Goal: Task Accomplishment & Management: Use online tool/utility

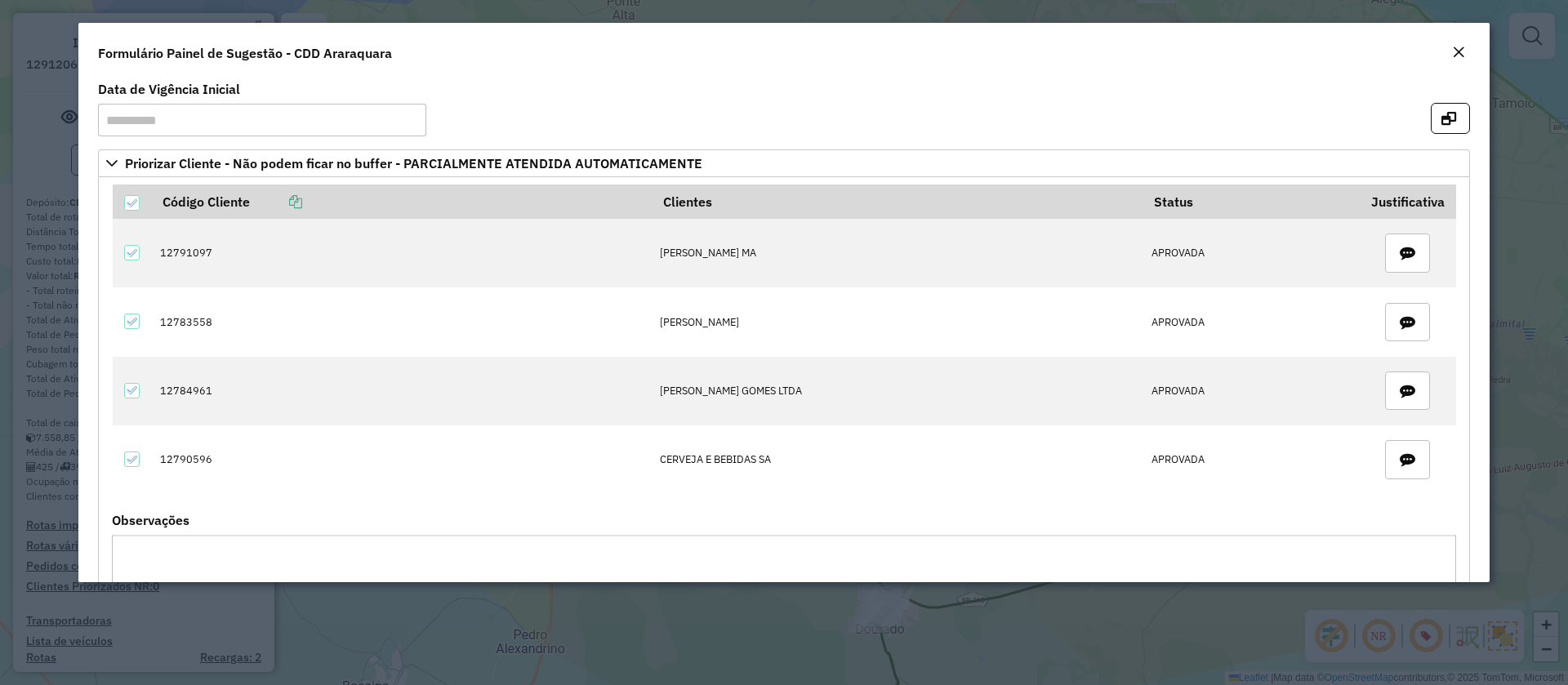
scroll to position [1814, 0]
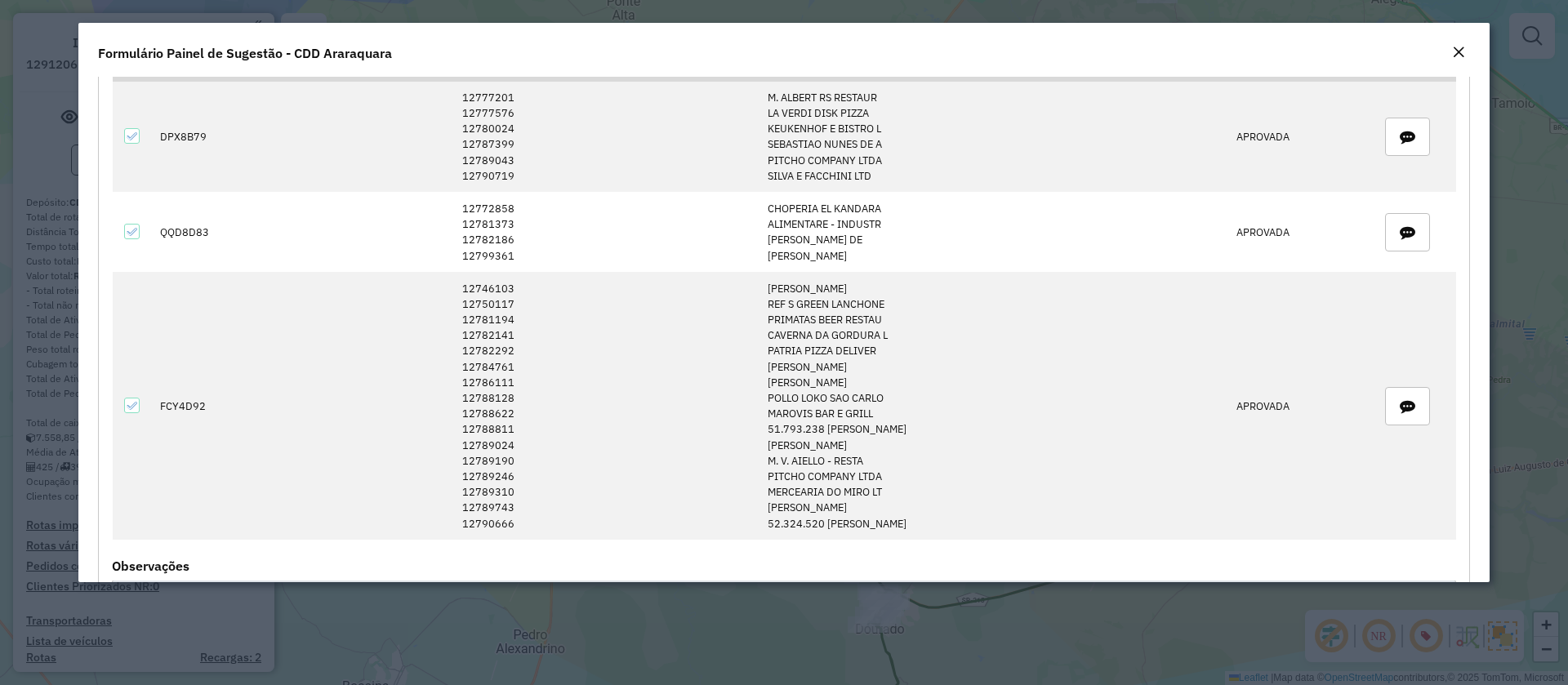
click at [7, 109] on modal-container "**********" at bounding box center [784, 342] width 1568 height 685
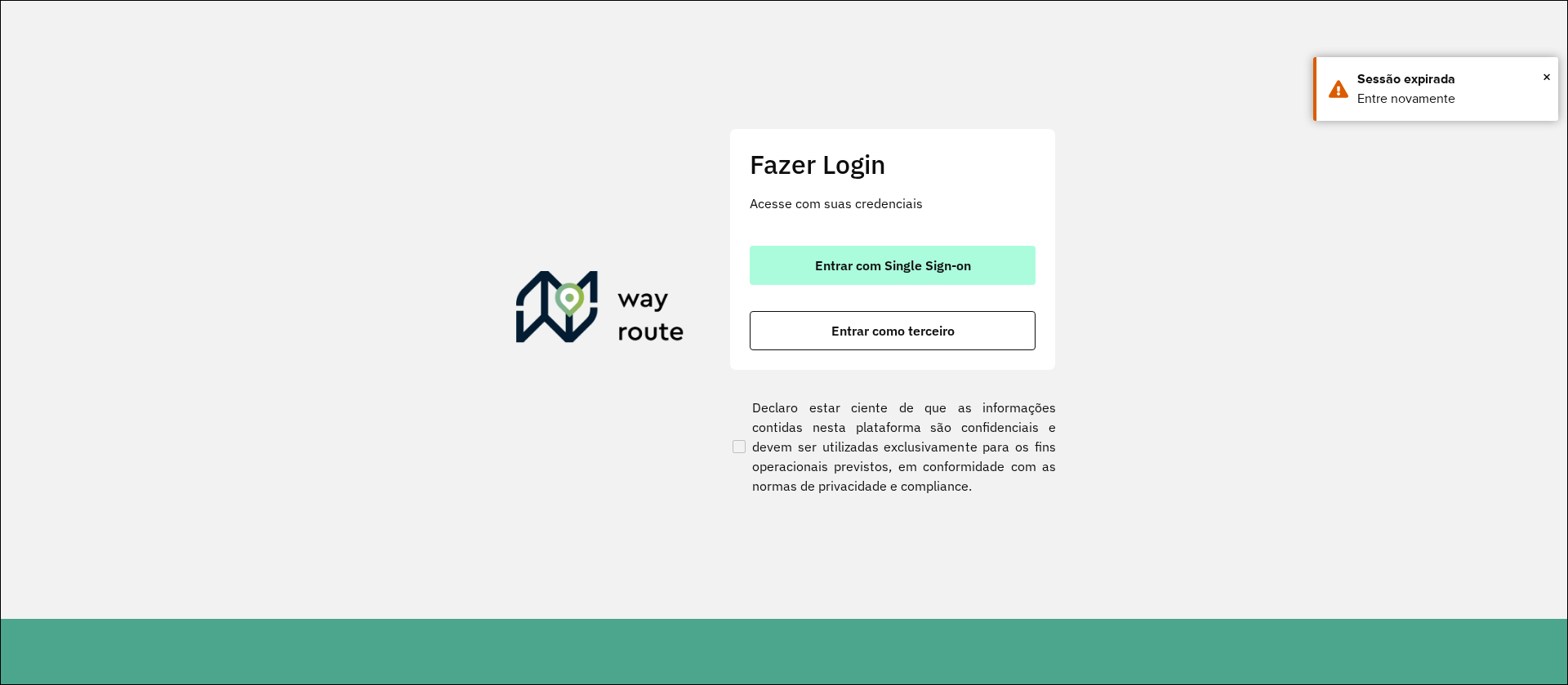
click at [886, 261] on span "Entrar com Single Sign-on" at bounding box center [893, 265] width 156 height 13
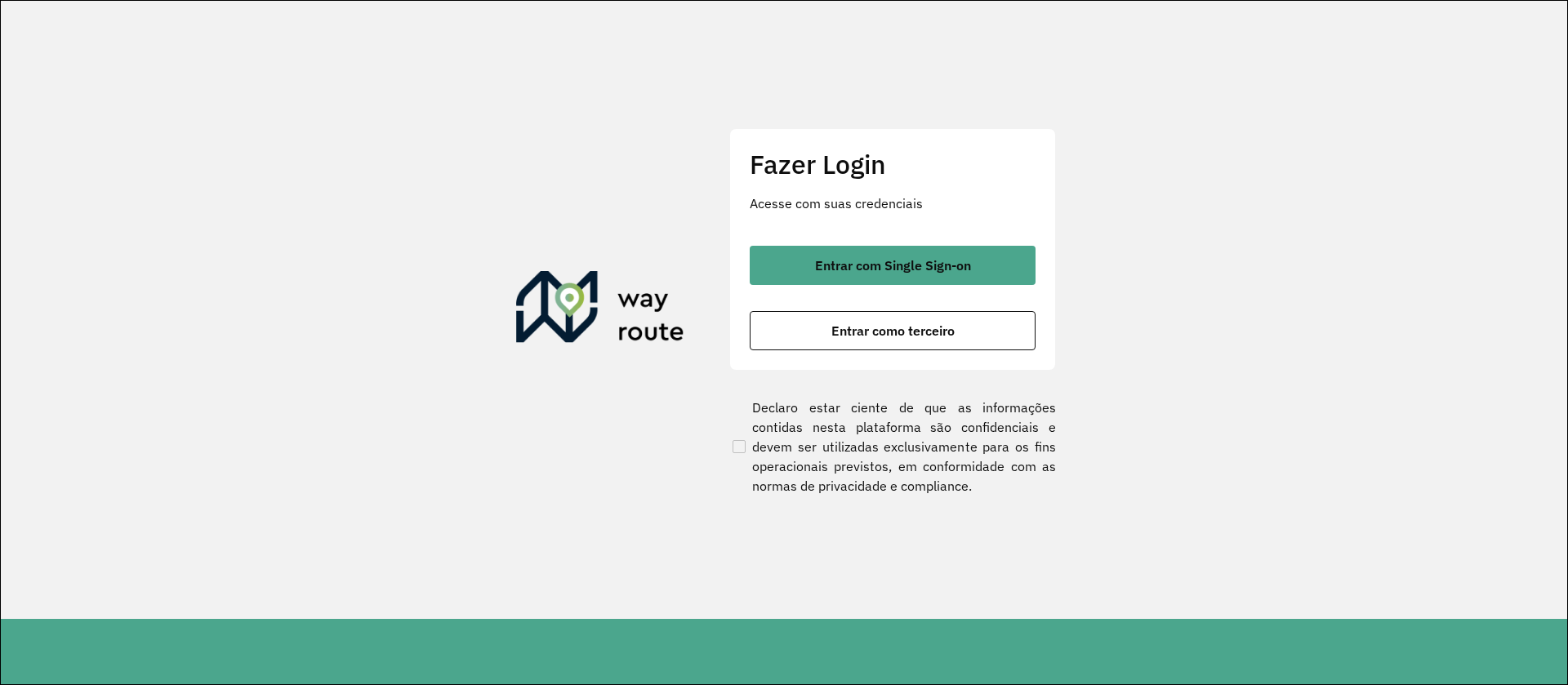
click at [745, 257] on div "Fazer Login Acesse com suas credenciais Entrar com Single Sign-on Entrar como t…" at bounding box center [893, 249] width 326 height 241
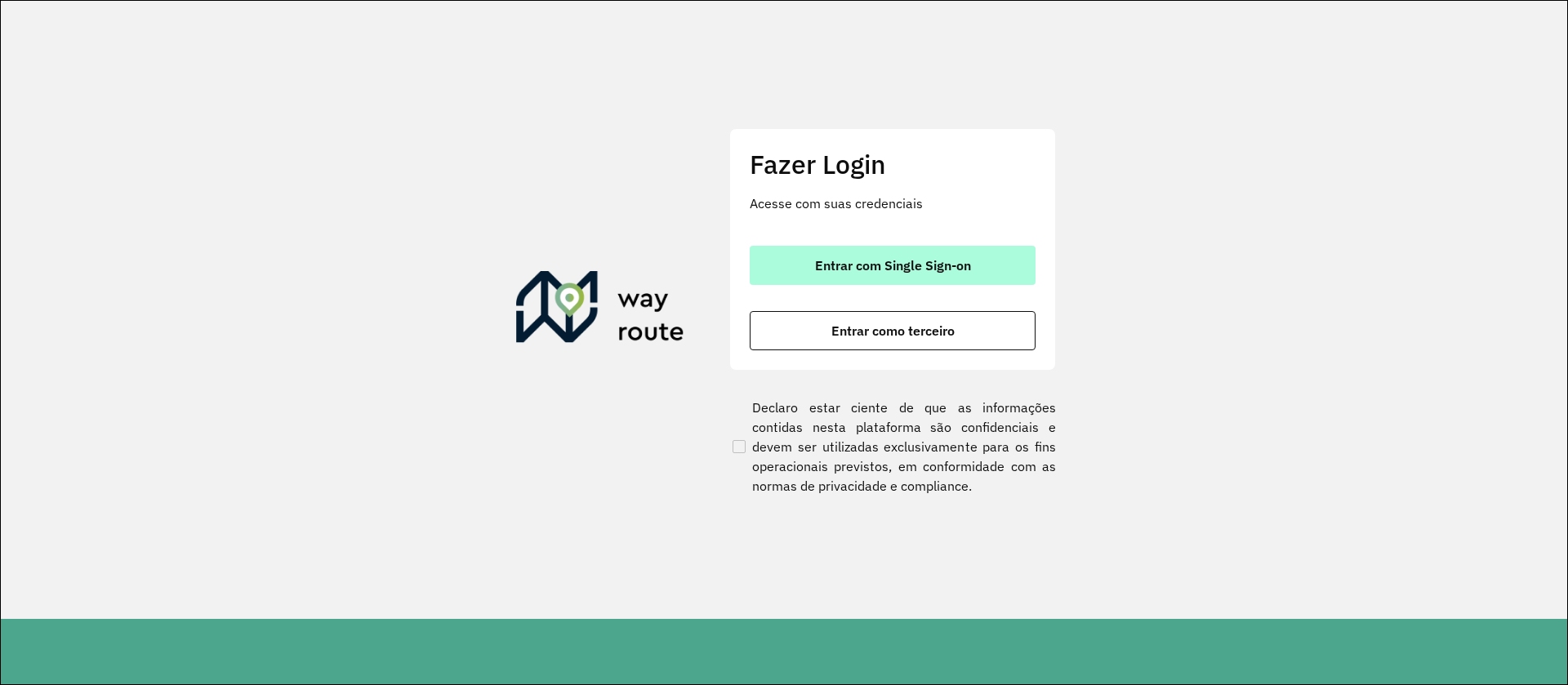
click at [770, 259] on button "Entrar com Single Sign-on" at bounding box center [892, 265] width 286 height 39
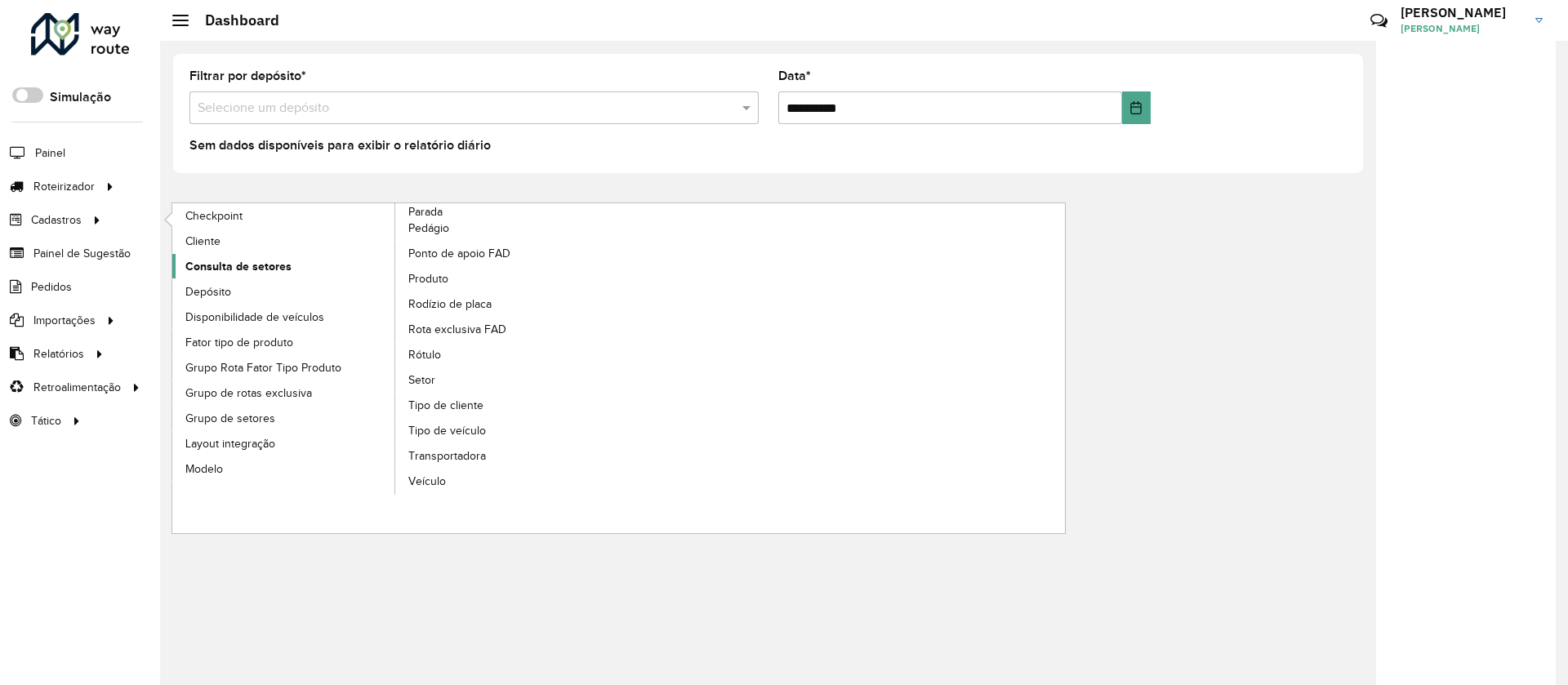
click at [268, 267] on span "Consulta de setores" at bounding box center [239, 267] width 106 height 17
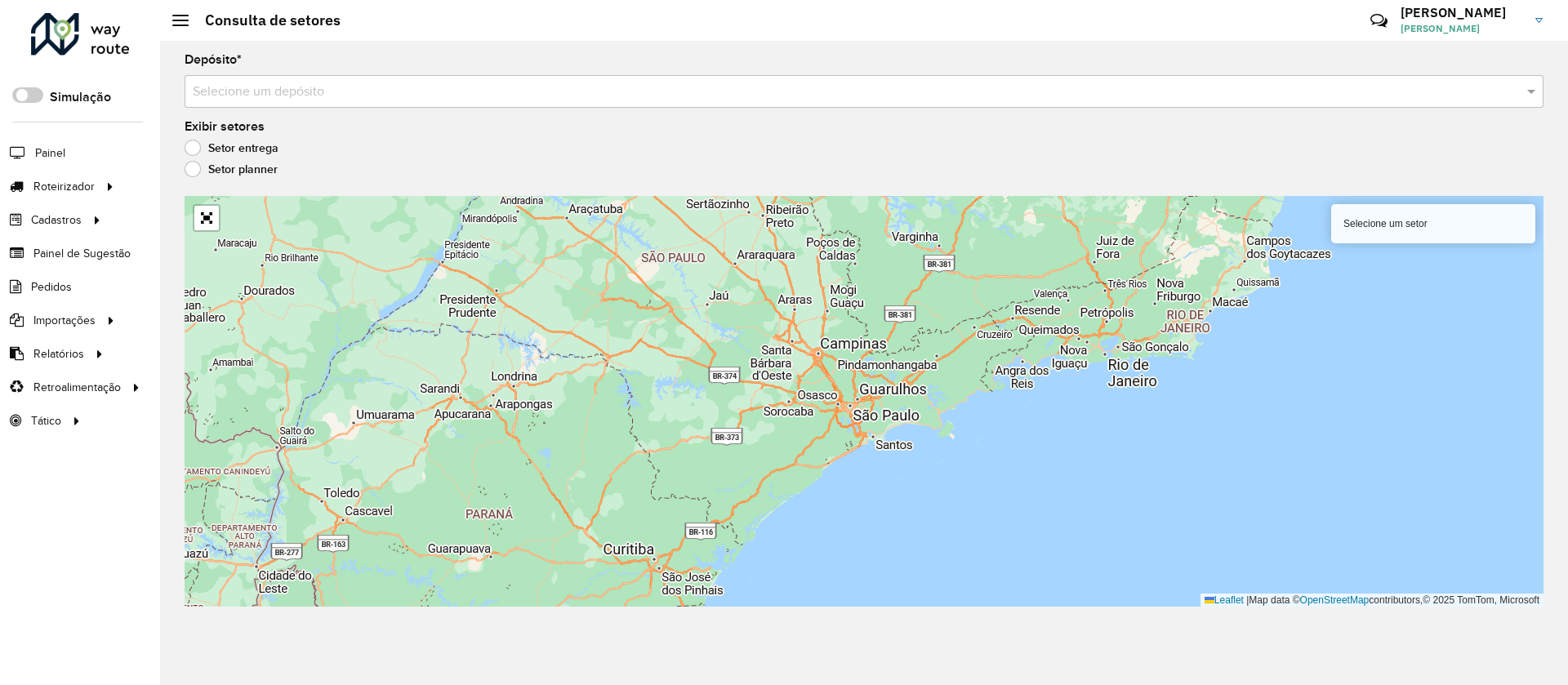
click at [232, 90] on input "text" at bounding box center [847, 92] width 1310 height 20
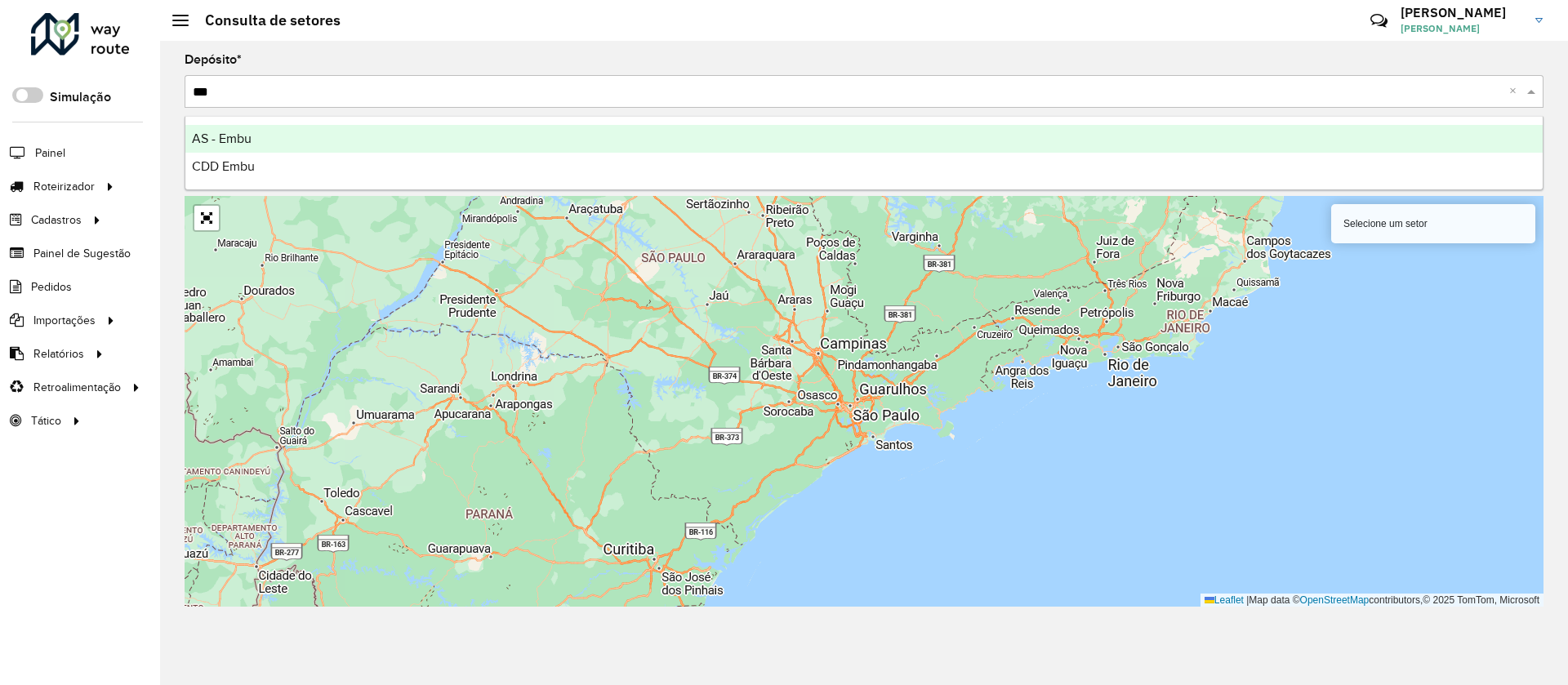
type input "****"
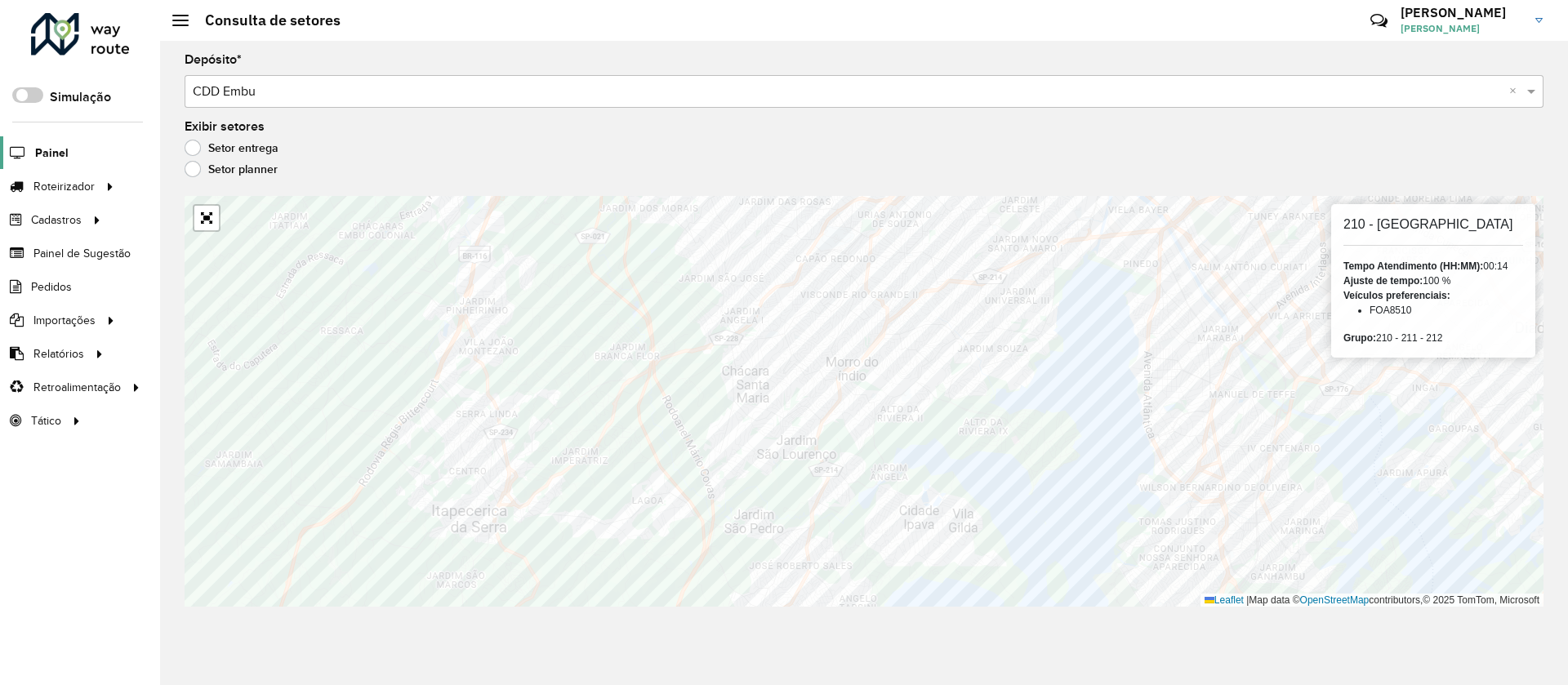
drag, startPoint x: 504, startPoint y: 7, endPoint x: 52, endPoint y: 146, distance: 472.9
click at [52, 146] on span "Painel" at bounding box center [51, 153] width 34 height 17
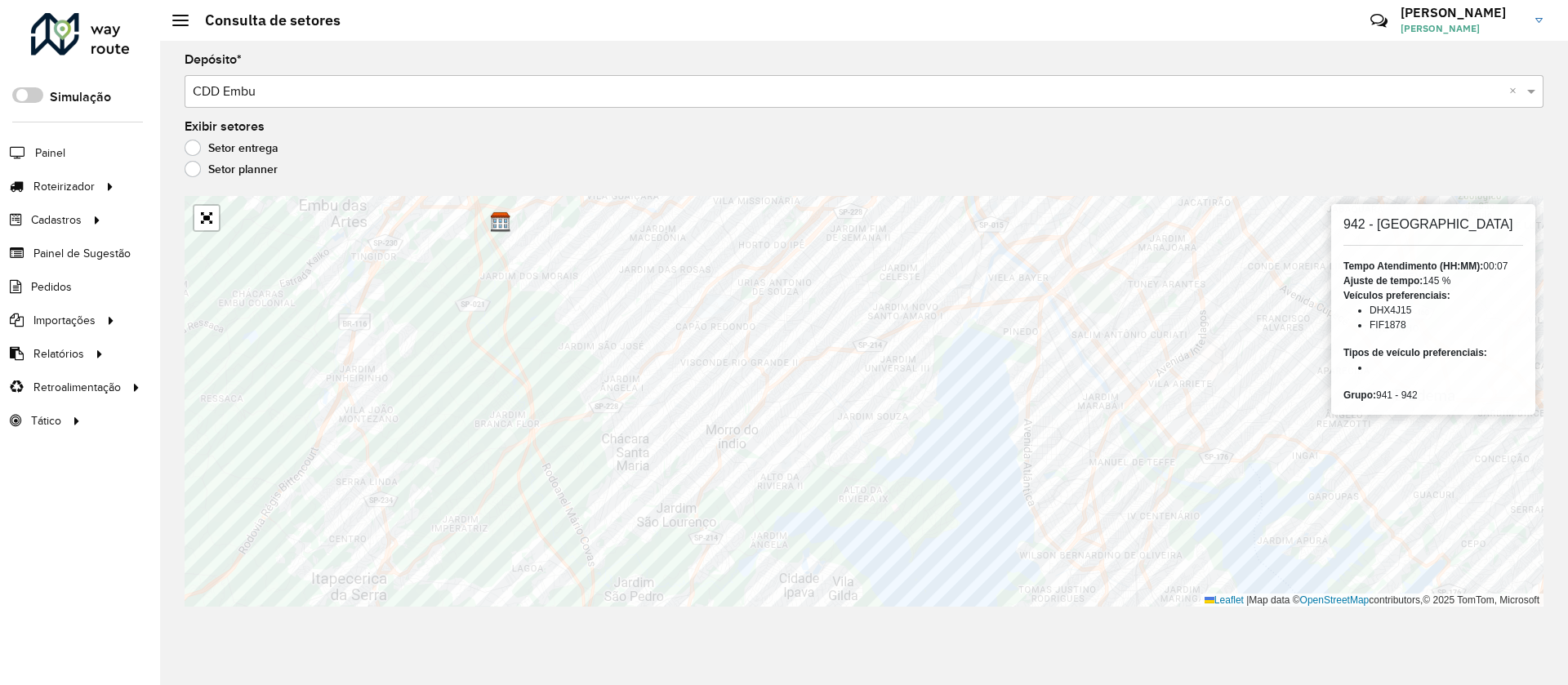
click at [1080, 192] on div "Depósito * Selecione um depósito × CDD Embu × Exibir setores Setor entrega Seto…" at bounding box center [864, 363] width 1408 height 644
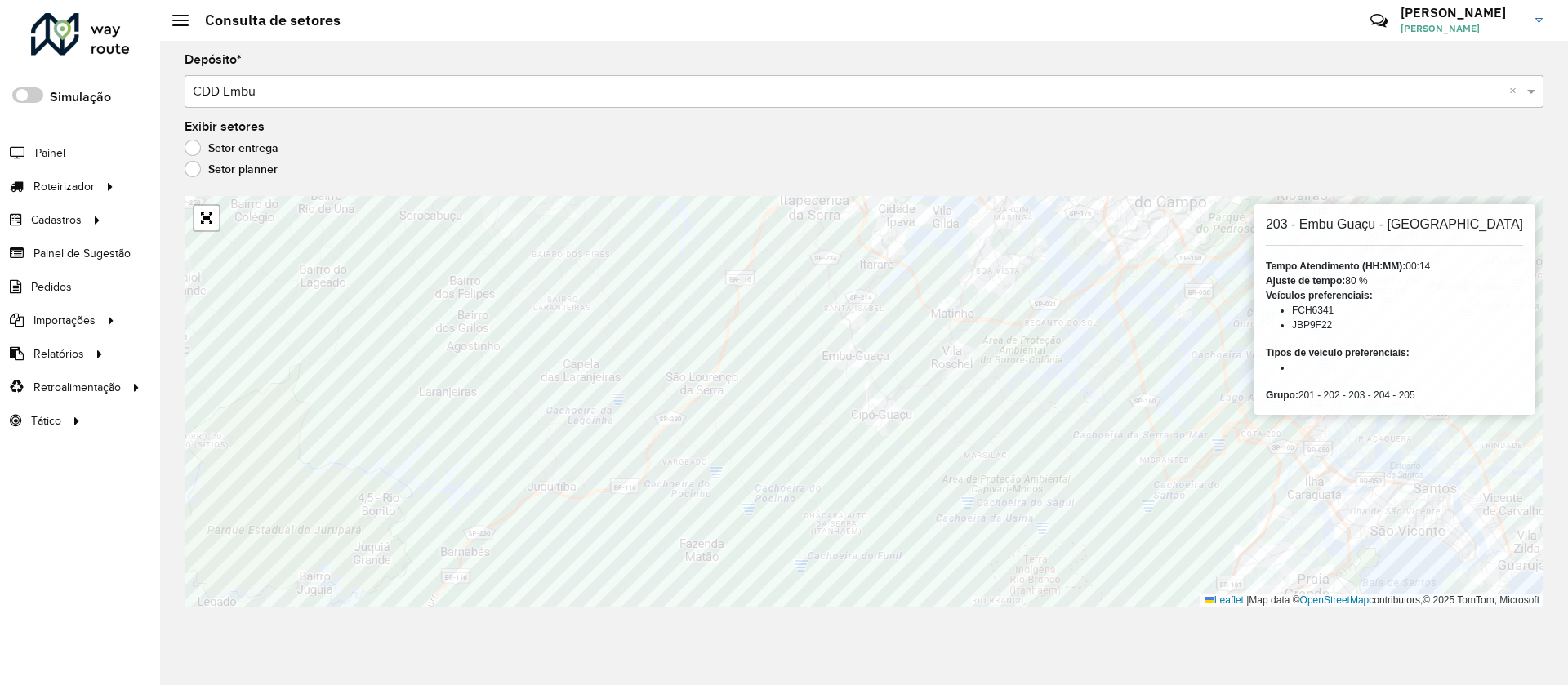
click at [843, 510] on hb-app "Aguarde... Pop-up bloqueado! Seu navegador bloqueou automáticamente a abertura …" at bounding box center [784, 342] width 1568 height 685
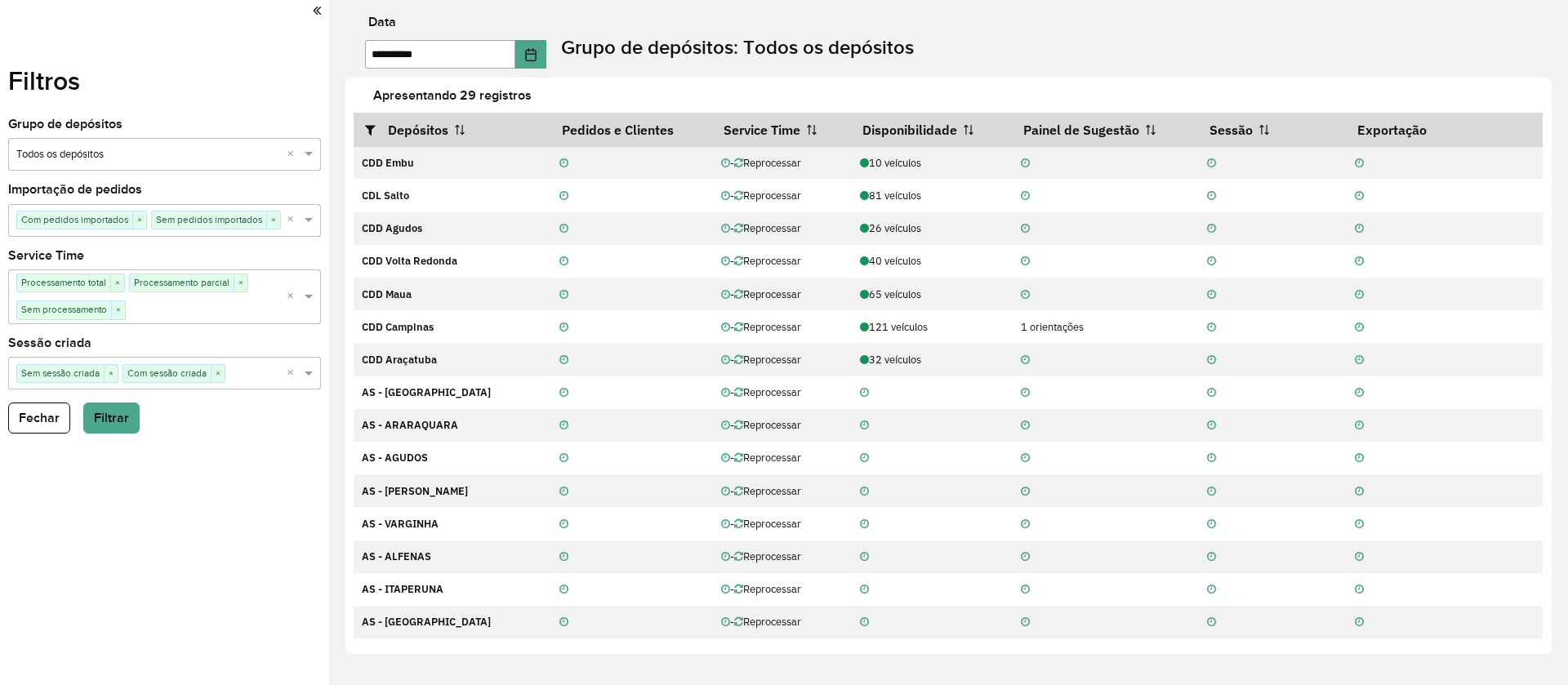
click at [545, 31] on div "**********" at bounding box center [455, 43] width 181 height 52
click at [537, 56] on icon "Choose Date" at bounding box center [530, 54] width 13 height 13
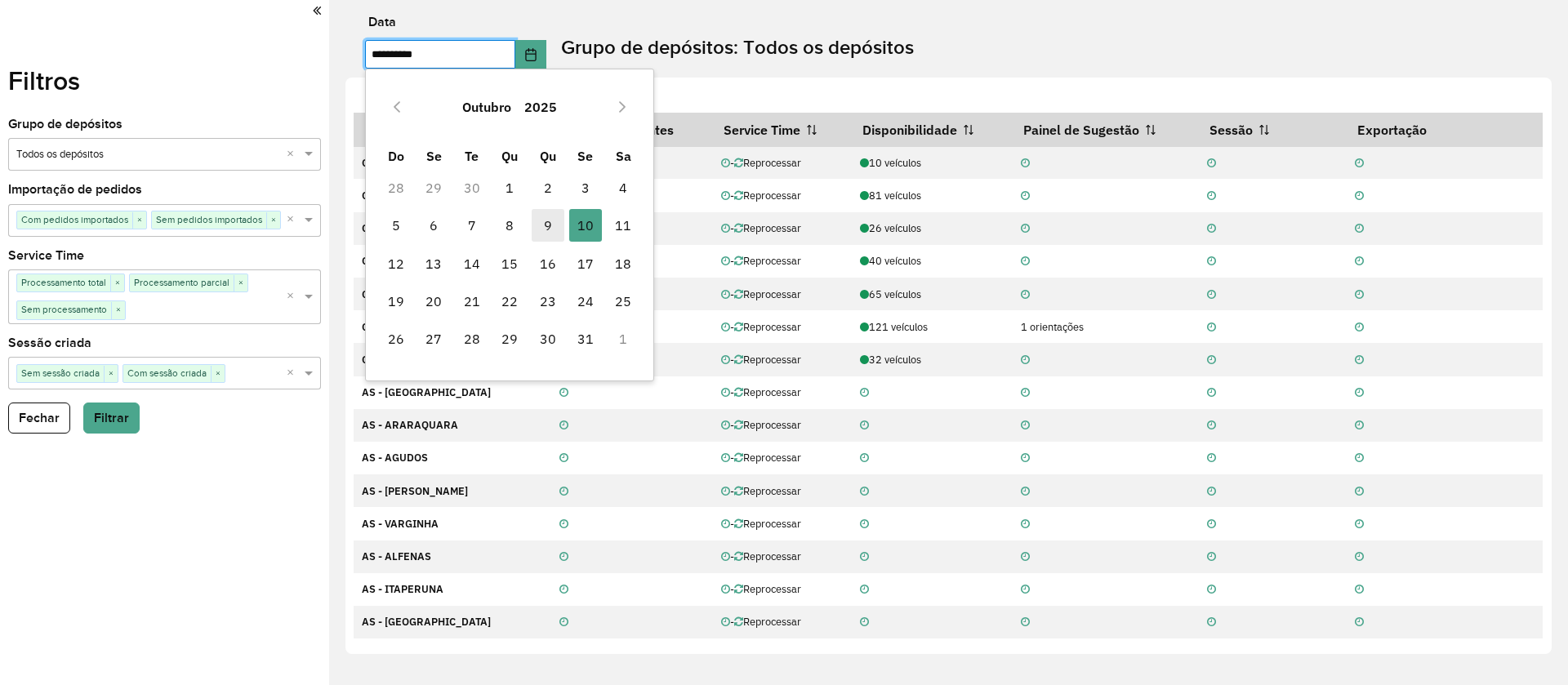
click at [554, 218] on span "9" at bounding box center [548, 226] width 33 height 33
type input "**********"
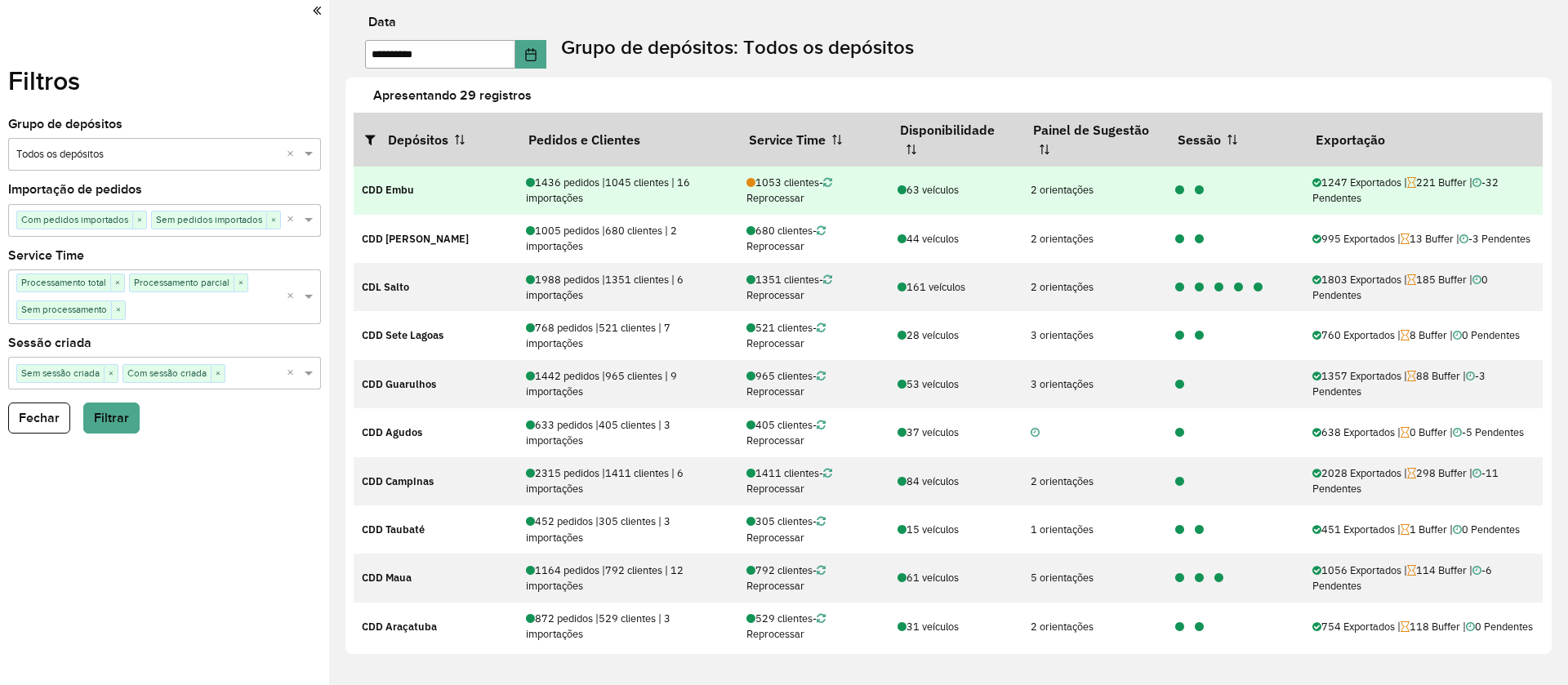
click at [1176, 193] on icon at bounding box center [1180, 191] width 9 height 10
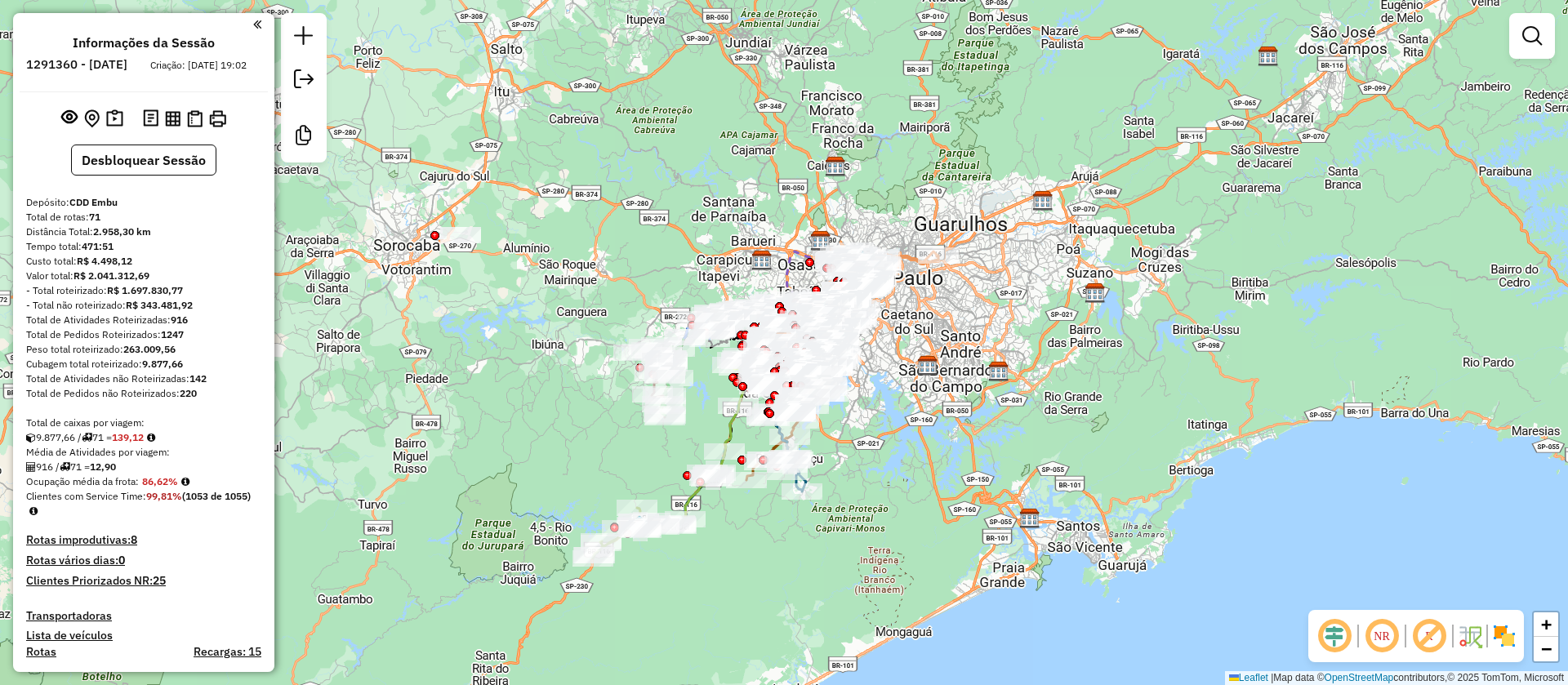
click at [1334, 626] on em at bounding box center [1334, 636] width 39 height 39
click at [1501, 633] on img at bounding box center [1505, 636] width 26 height 26
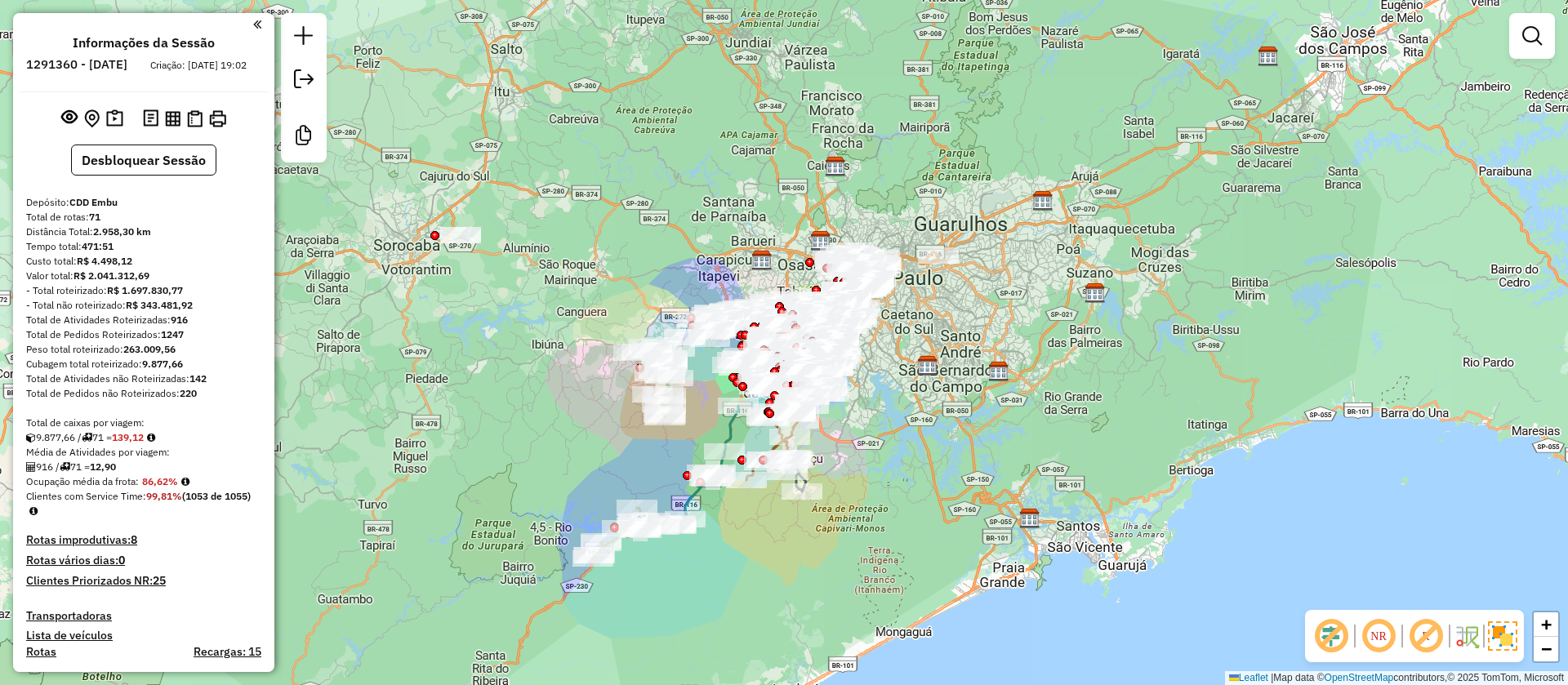
click at [1433, 627] on em at bounding box center [1426, 636] width 39 height 39
click at [67, 125] on em at bounding box center [69, 116] width 16 height 16
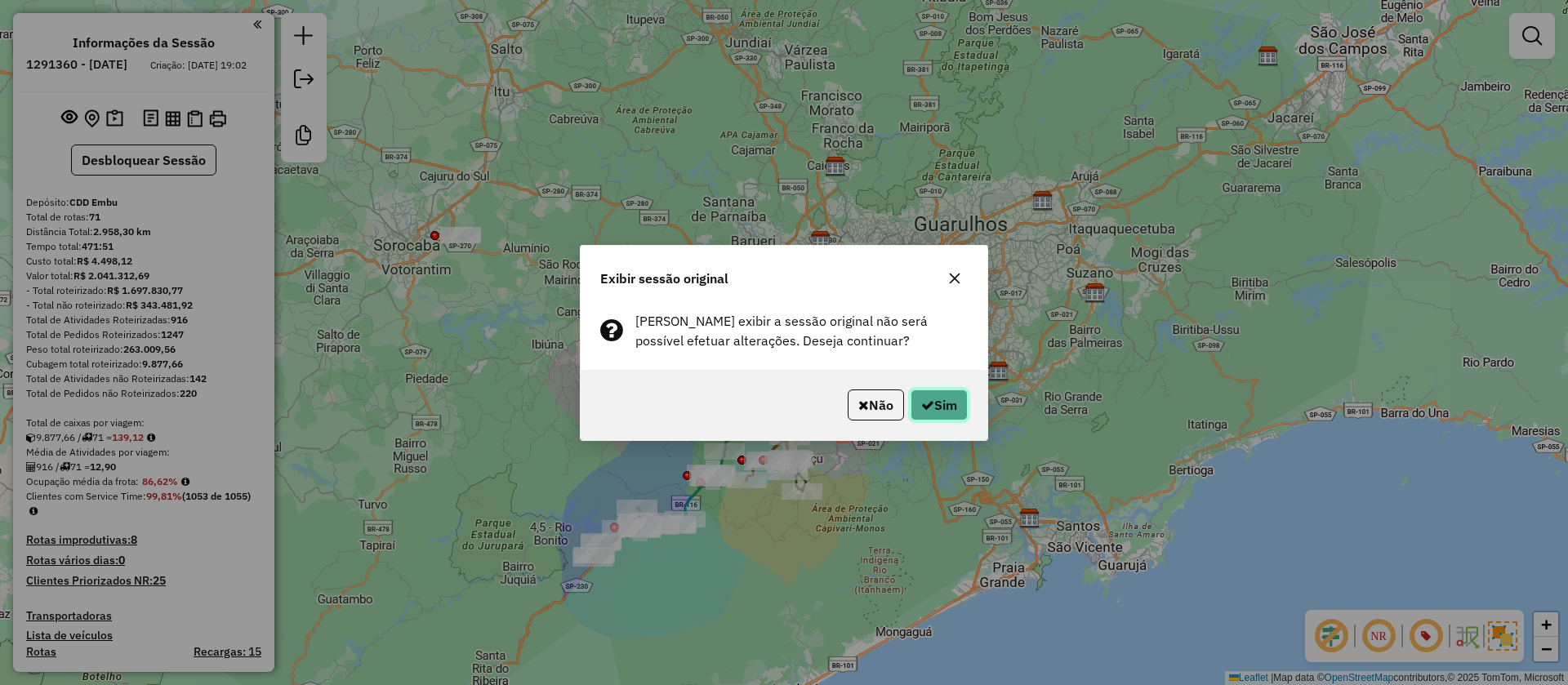
click at [956, 405] on button "Sim" at bounding box center [939, 405] width 57 height 31
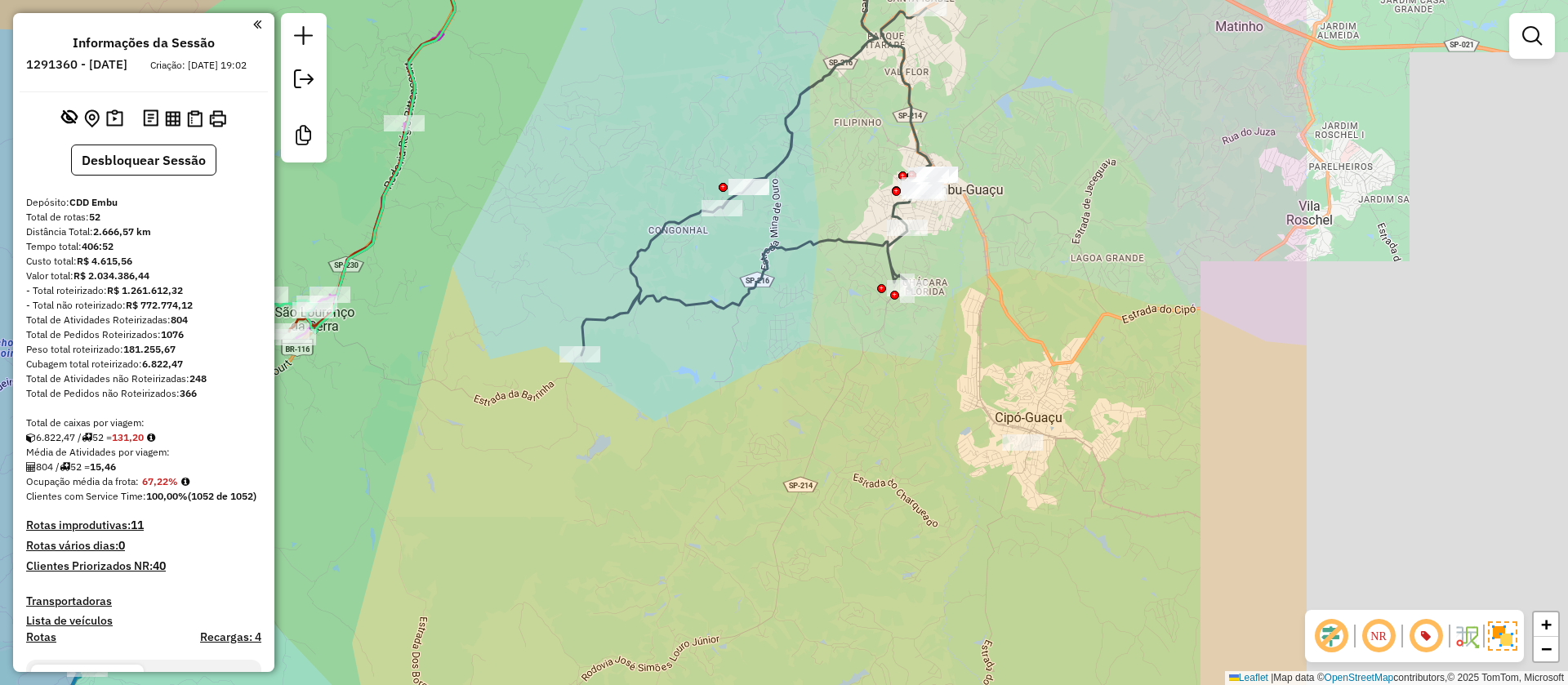
drag, startPoint x: 924, startPoint y: 510, endPoint x: 506, endPoint y: 519, distance: 418.1
click at [506, 519] on div "Janela de atendimento Grade de atendimento Capacidade Transportadoras Veículos …" at bounding box center [784, 342] width 1568 height 685
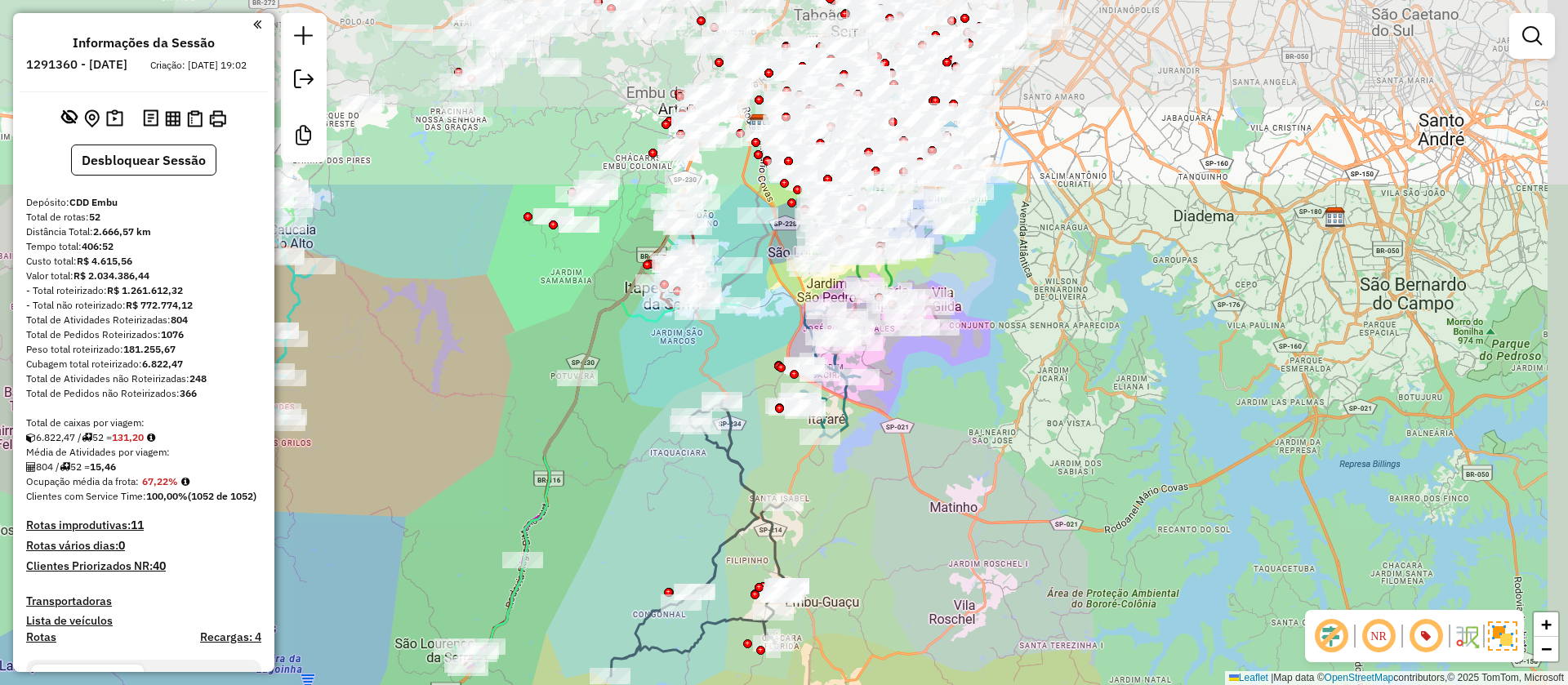
drag, startPoint x: 1005, startPoint y: 293, endPoint x: 923, endPoint y: 546, distance: 266.0
click at [923, 546] on div "Janela de atendimento Grade de atendimento Capacidade Transportadoras Veículos …" at bounding box center [784, 342] width 1568 height 685
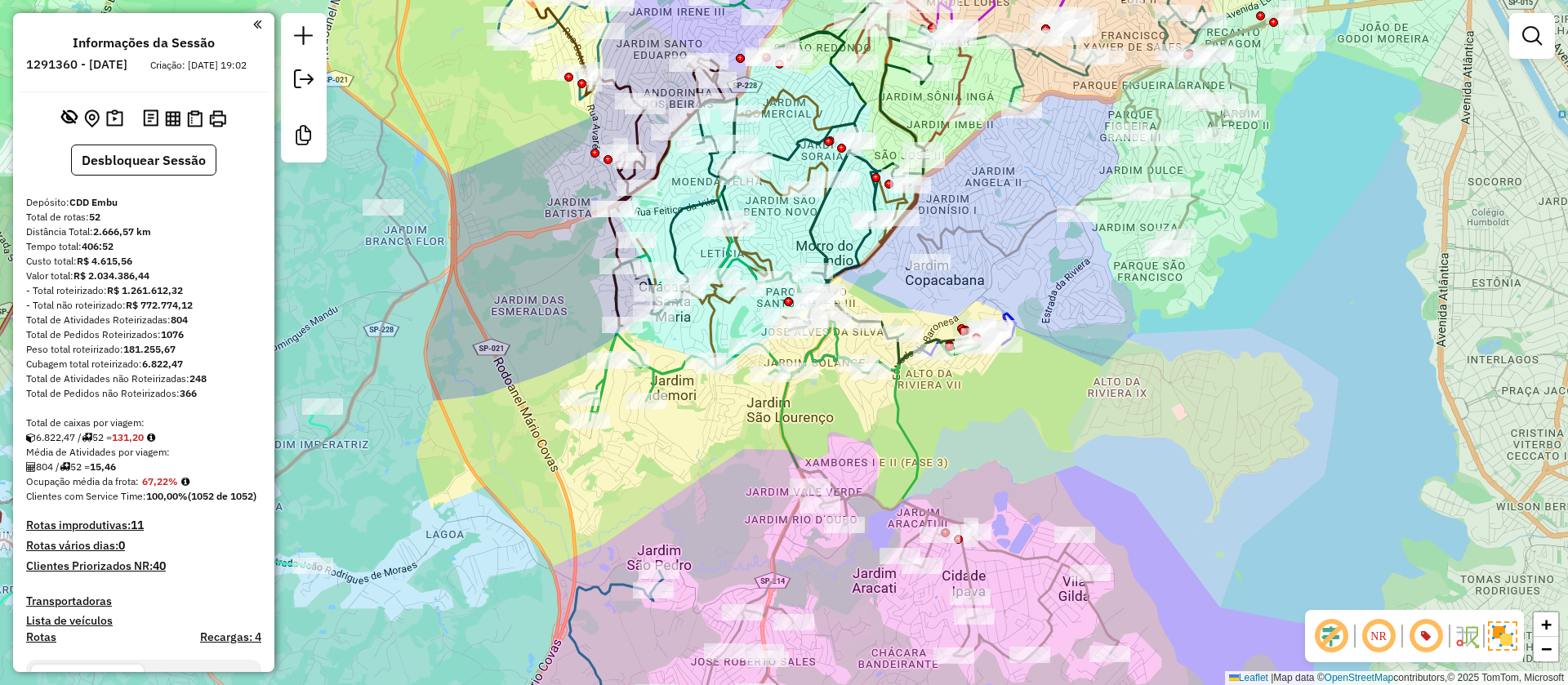
drag, startPoint x: 1083, startPoint y: 369, endPoint x: 1067, endPoint y: 425, distance: 58.2
click at [1067, 425] on div "Janela de atendimento Grade de atendimento Capacidade Transportadoras Veículos …" at bounding box center [784, 342] width 1568 height 685
click at [706, 318] on icon at bounding box center [778, 227] width 281 height 276
select select "**********"
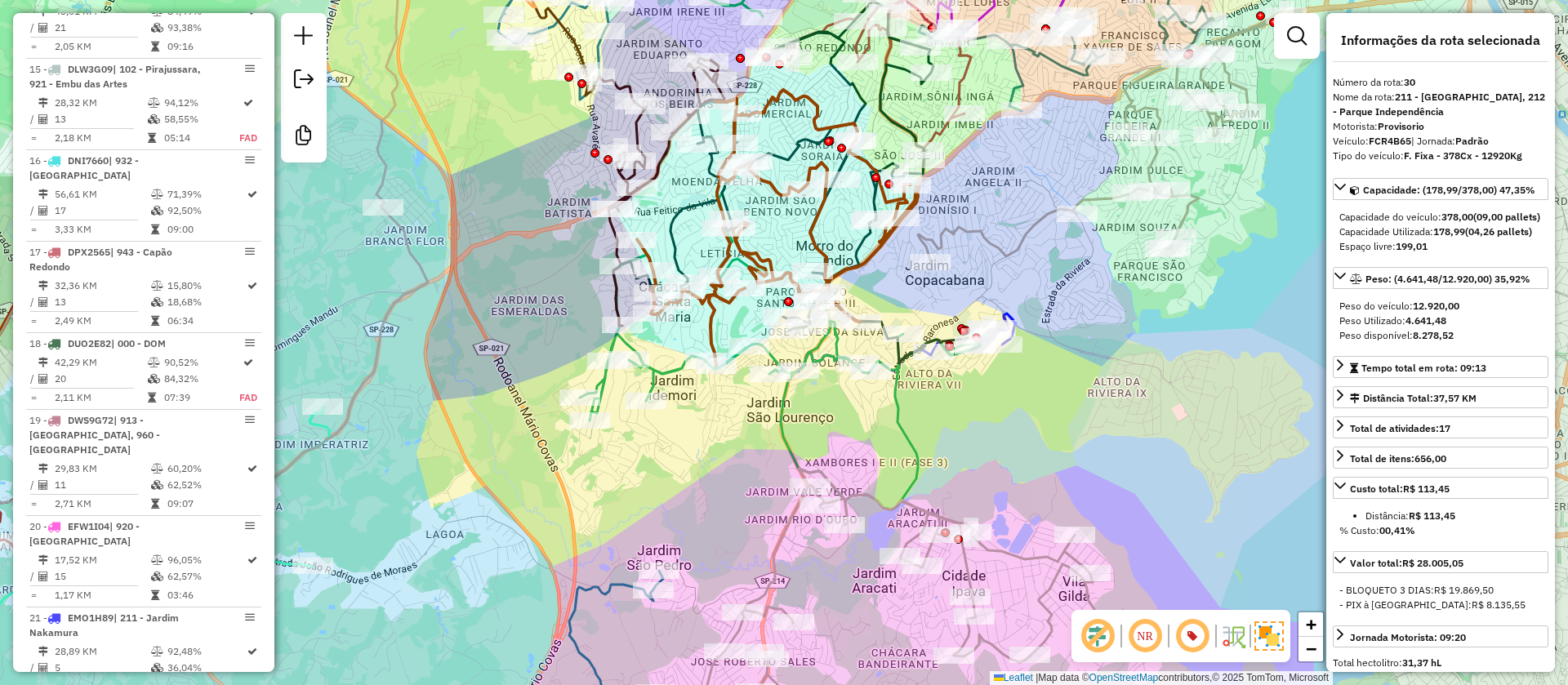
scroll to position [3322, 0]
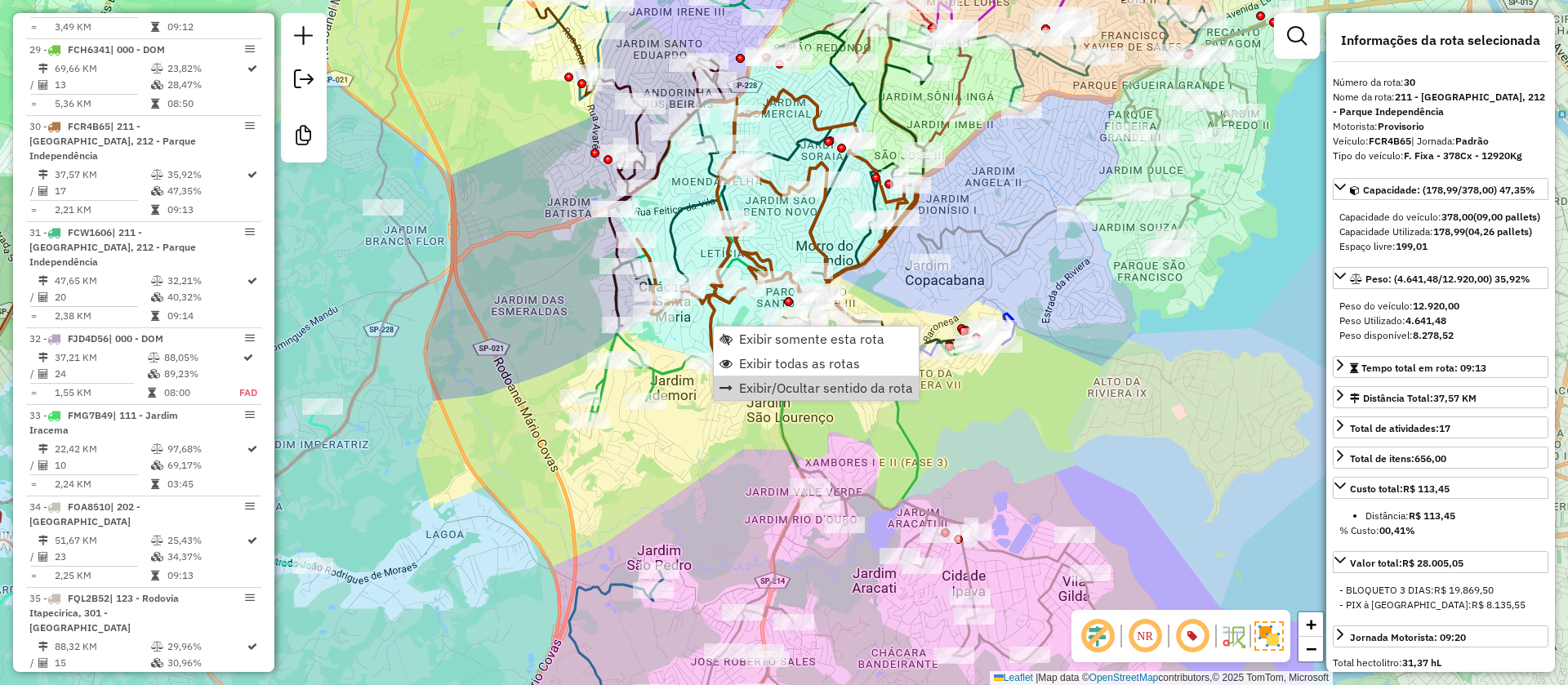
click at [708, 449] on div "Janela de atendimento Grade de atendimento Capacidade Transportadoras Veículos …" at bounding box center [784, 342] width 1568 height 685
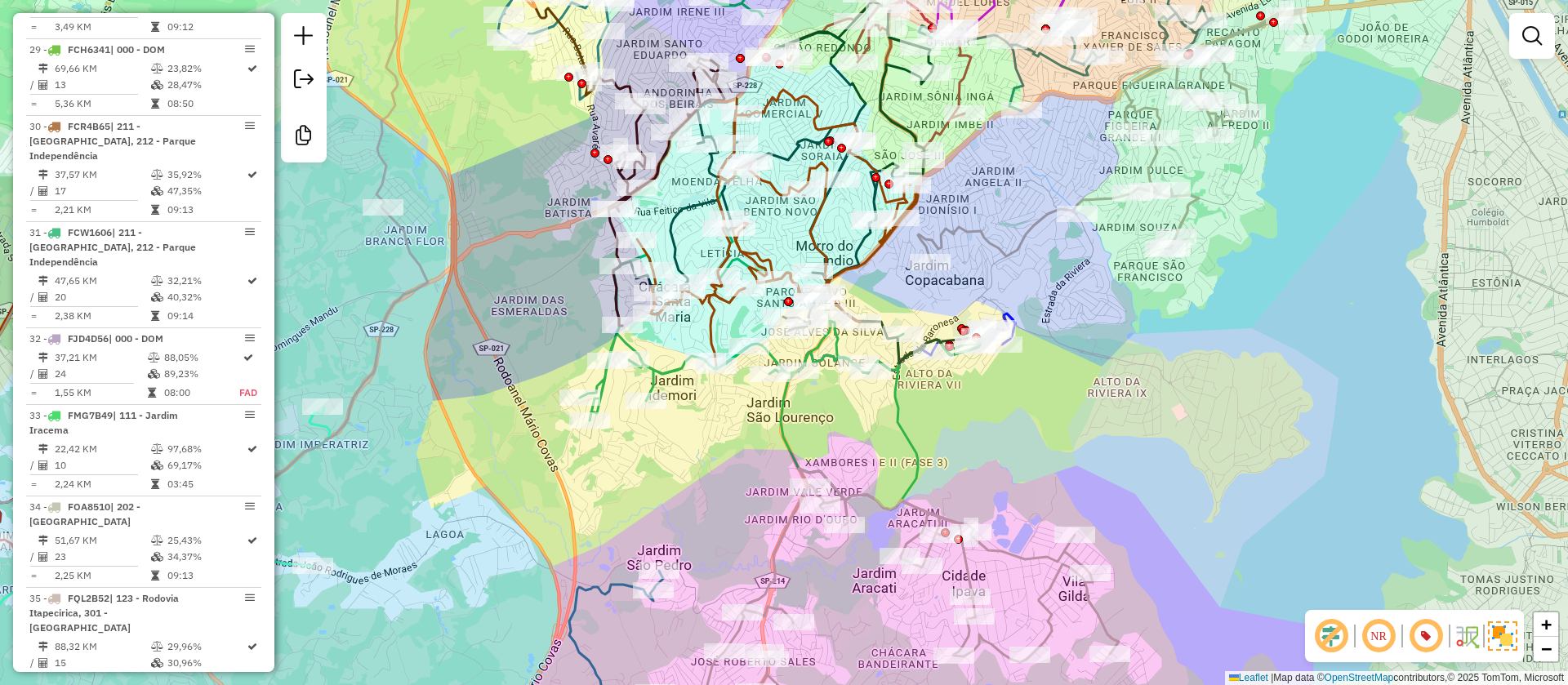
drag, startPoint x: 1095, startPoint y: 317, endPoint x: 1127, endPoint y: 48, distance: 270.9
click at [1141, 13] on div "Rota 31 - Placa FCW1606 97048567 - BAR DO VAL Janela de atendimento Grade de at…" at bounding box center [784, 342] width 1568 height 685
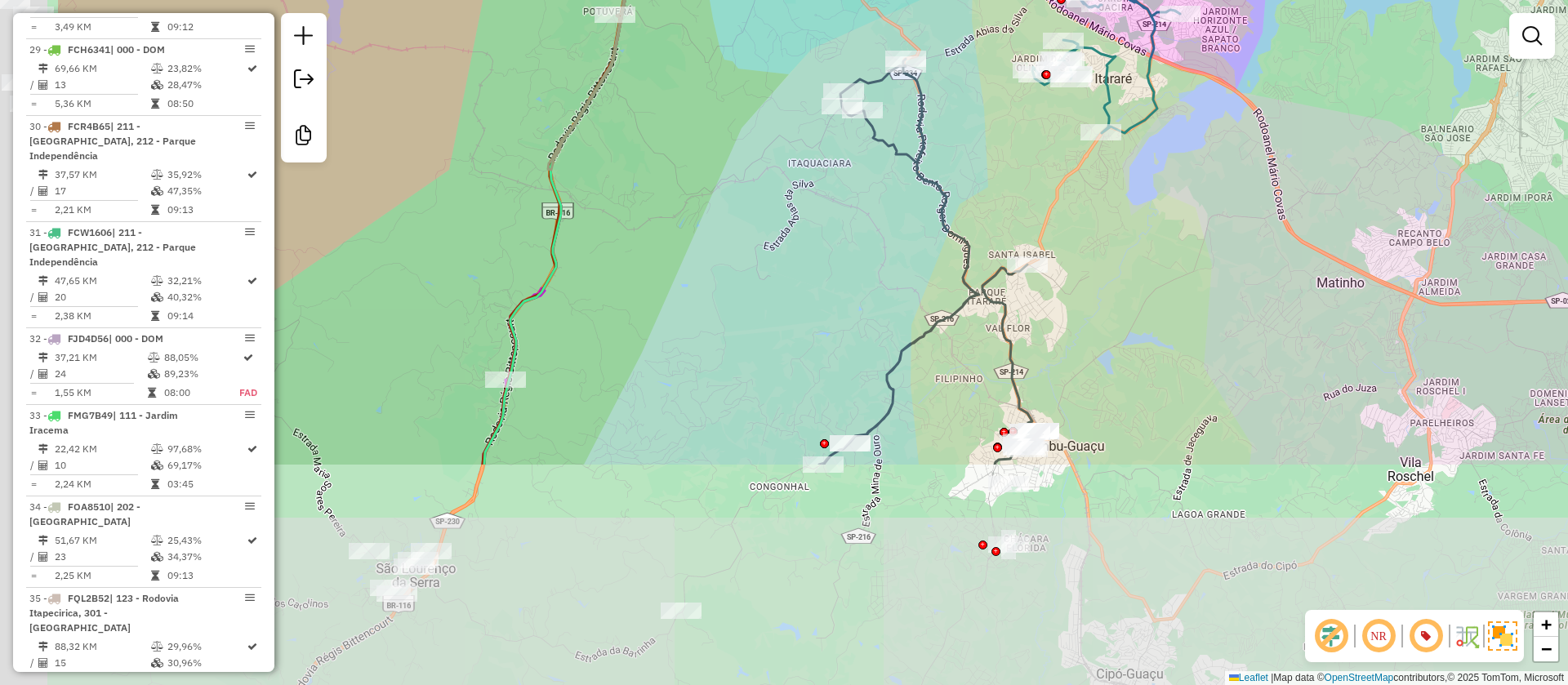
drag, startPoint x: 1106, startPoint y: 356, endPoint x: 1235, endPoint y: 186, distance: 213.4
click at [1235, 186] on div "Rota 14 - Placa DHX4J15 97050965 - SABRINA STEPHANIE C OLIVEIRA Janela de atend…" at bounding box center [784, 342] width 1568 height 685
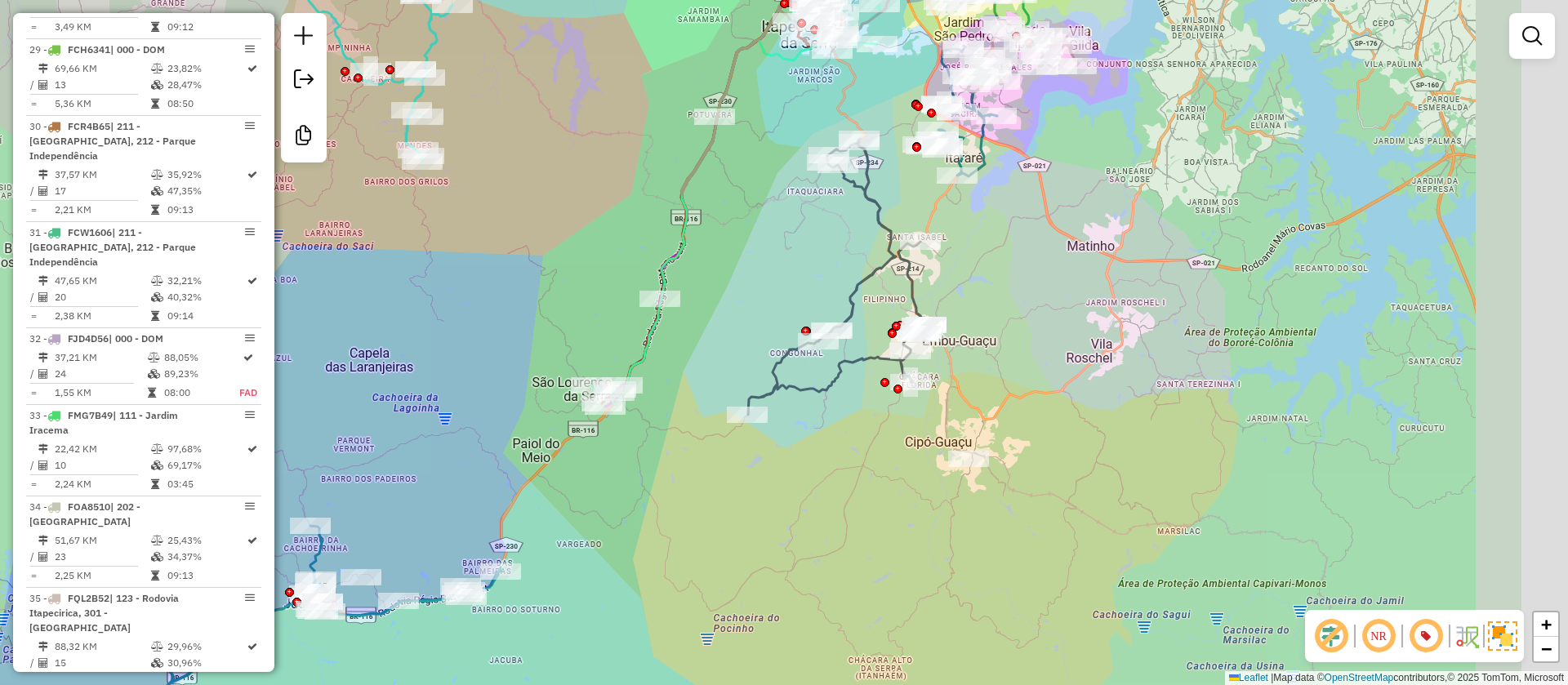
drag, startPoint x: 1286, startPoint y: 306, endPoint x: 1082, endPoint y: 306, distance: 204.0
click at [1082, 306] on div "Rota 14 - Placa DHX4J15 97050965 - SABRINA STEPHANIE C OLIVEIRA Janela de atend…" at bounding box center [784, 342] width 1568 height 685
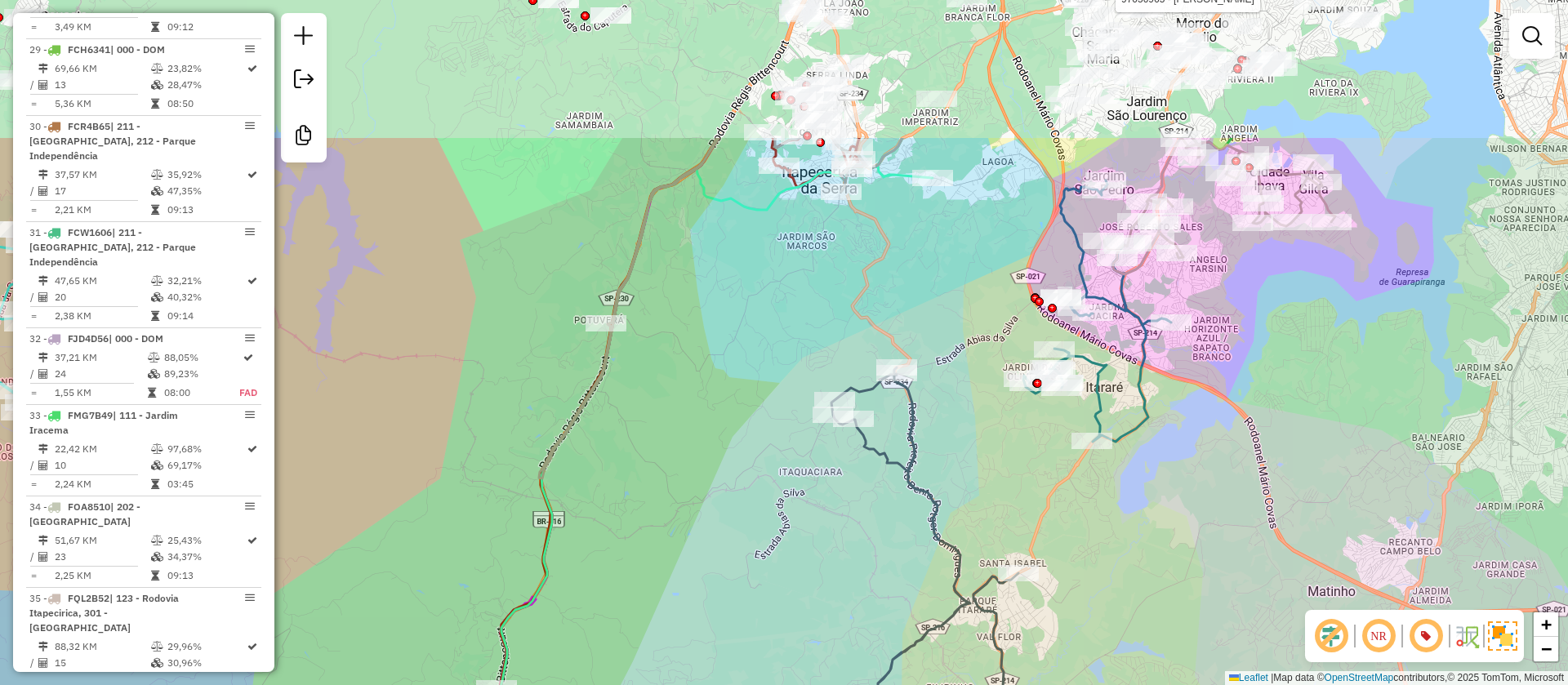
drag, startPoint x: 833, startPoint y: 252, endPoint x: 827, endPoint y: 458, distance: 206.1
click at [827, 458] on div "Rota 14 - Placa DHX4J15 97050965 - SABRINA STEPHANIE C OLIVEIRA Janela de atend…" at bounding box center [784, 342] width 1568 height 685
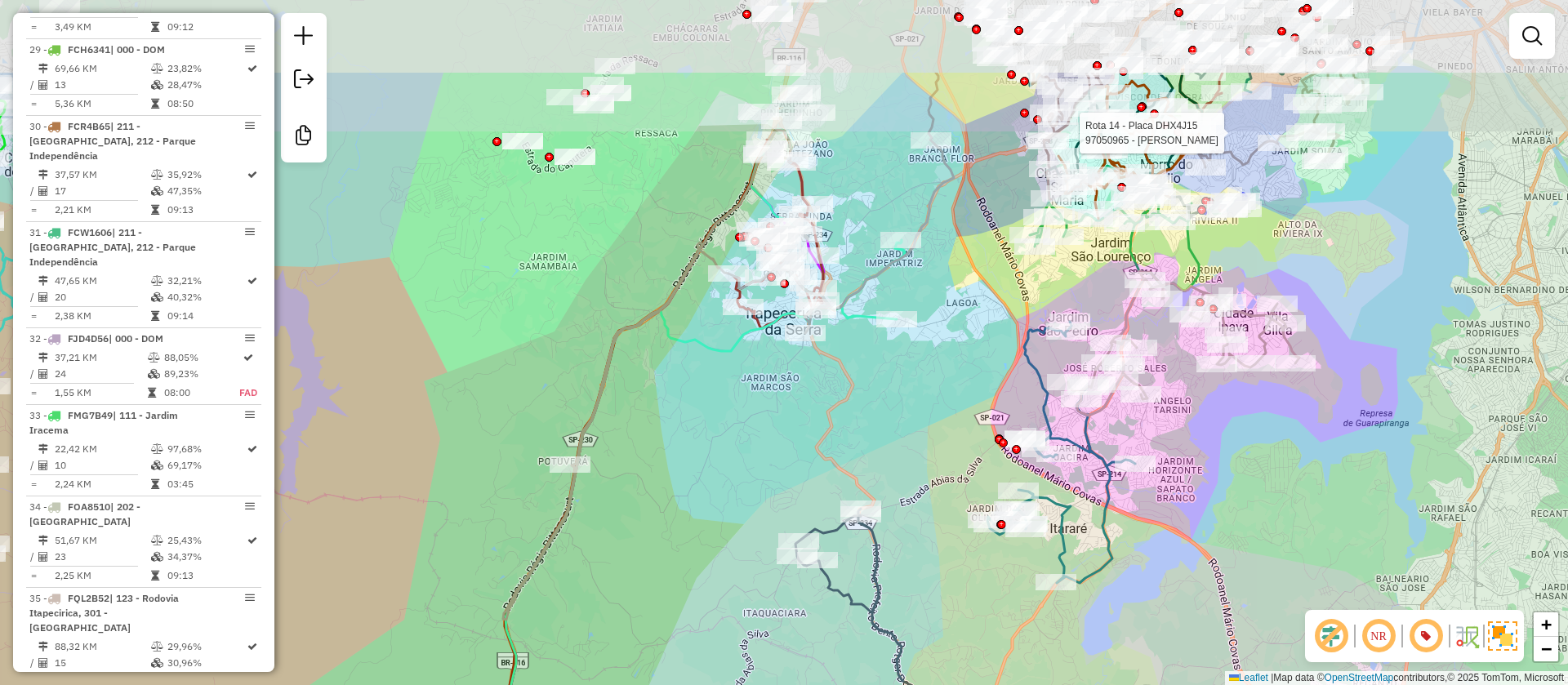
drag, startPoint x: 820, startPoint y: 306, endPoint x: 782, endPoint y: 431, distance: 130.6
click at [785, 458] on div "Rota 14 - Placa DHX4J15 97050965 - SABRINA STEPHANIE C OLIVEIRA Janela de atend…" at bounding box center [784, 342] width 1568 height 685
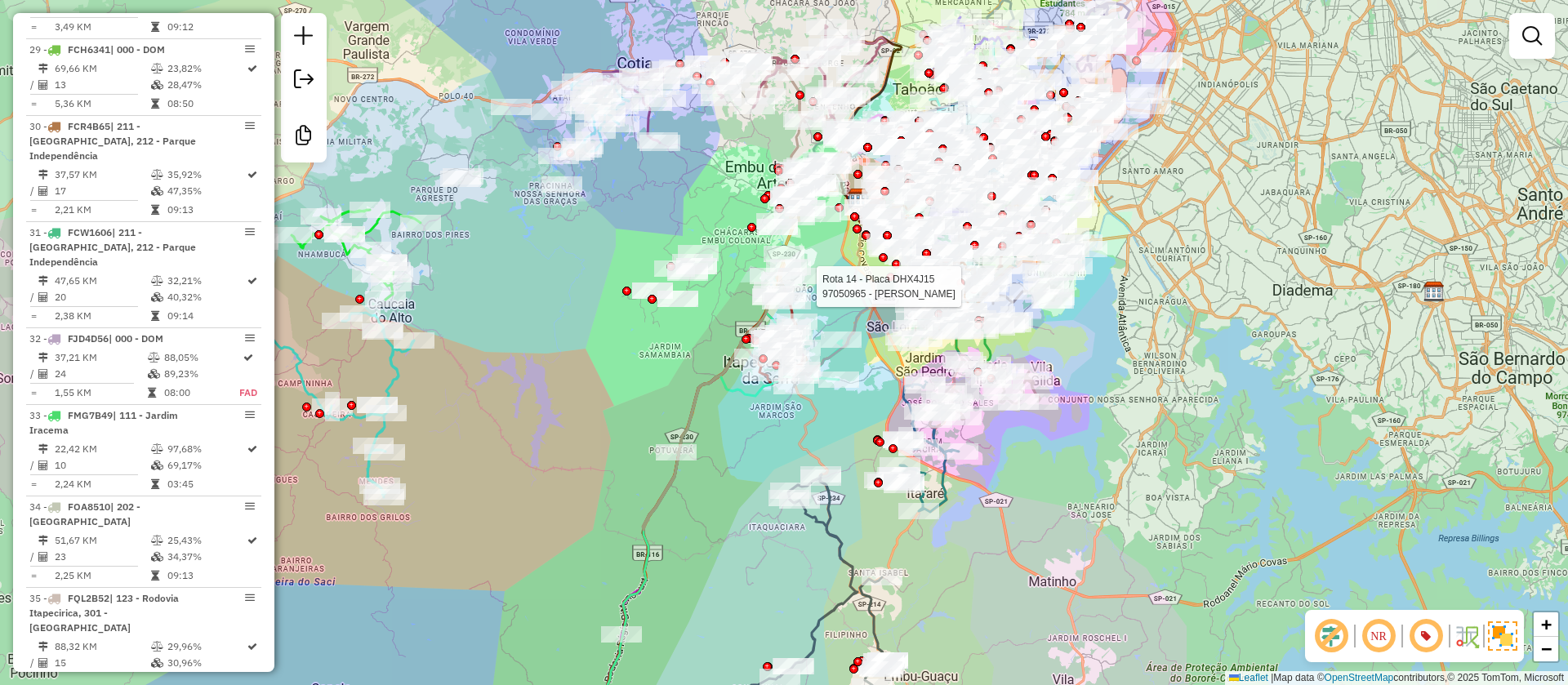
click at [1339, 647] on em at bounding box center [1331, 636] width 39 height 39
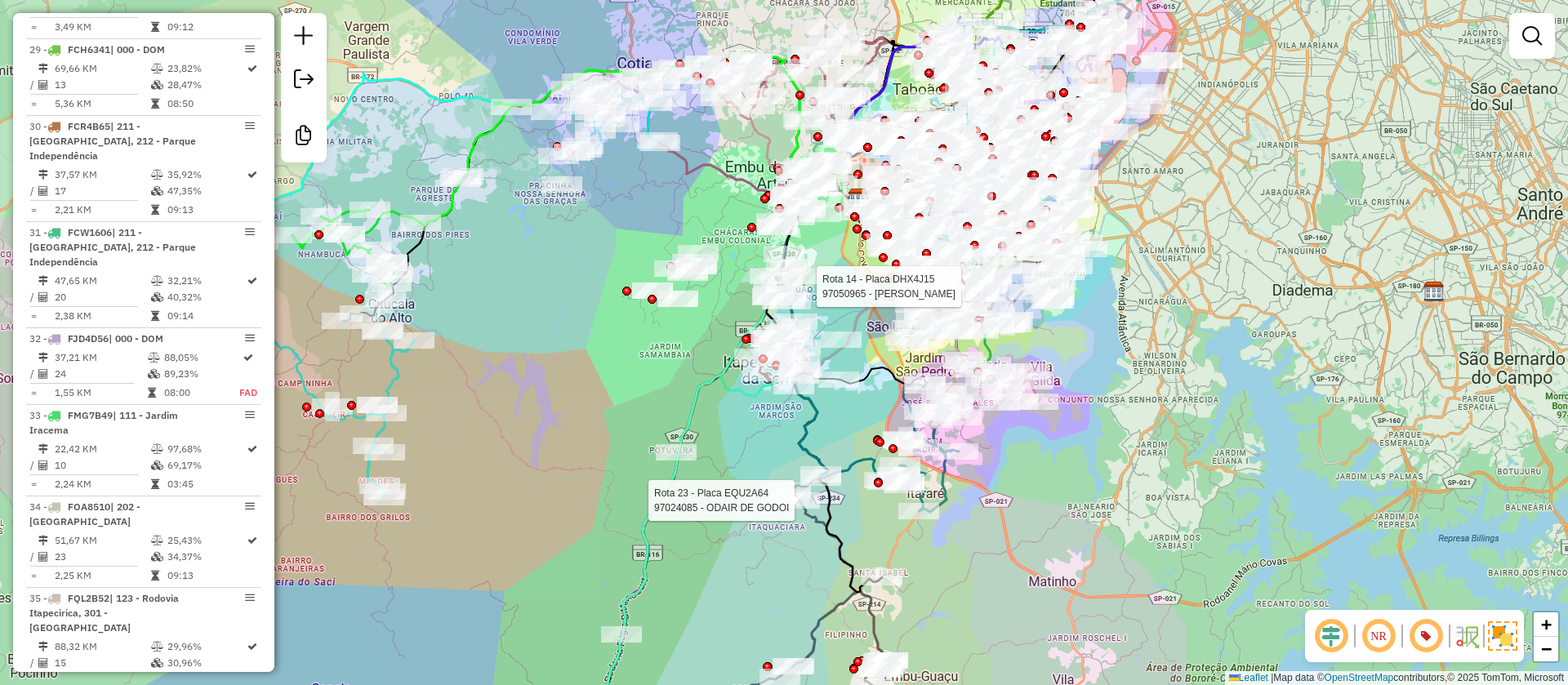
select select "**********"
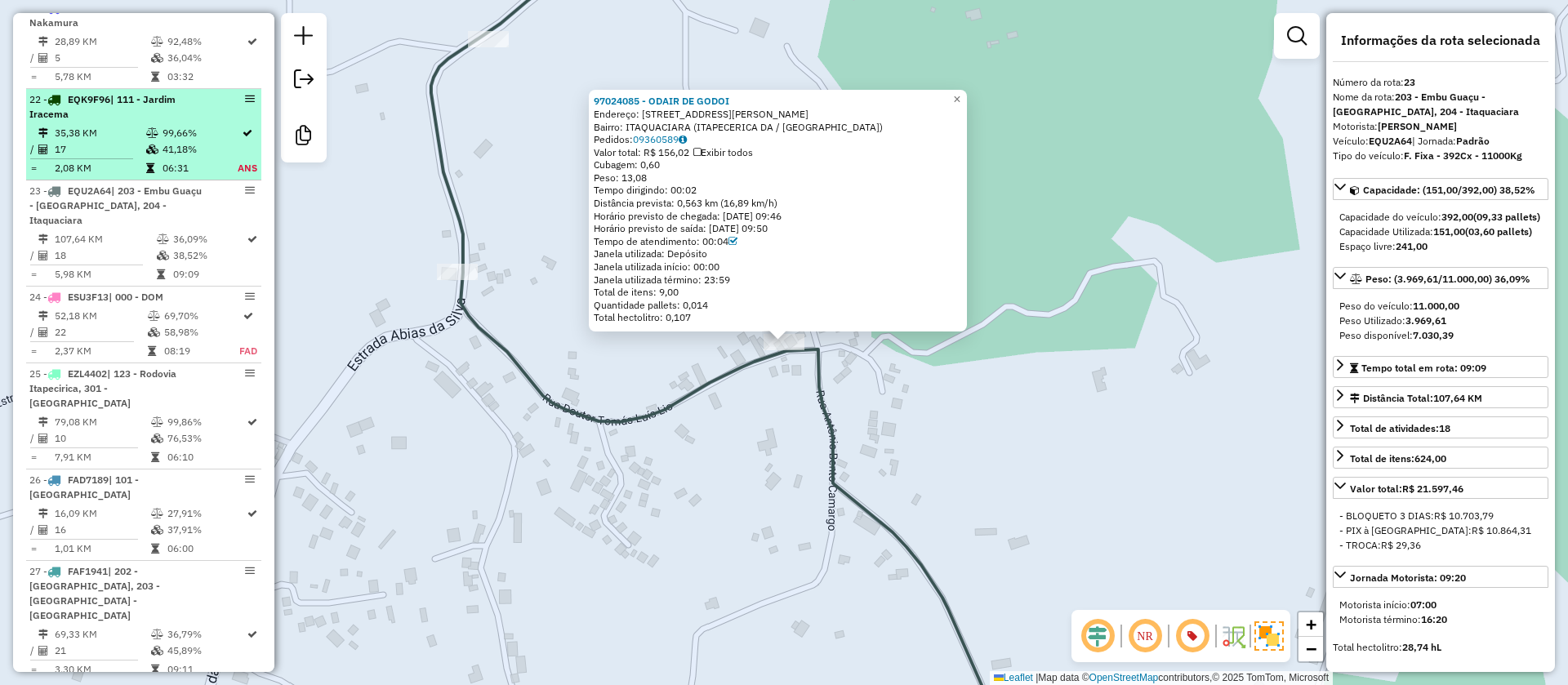
scroll to position [2575, 0]
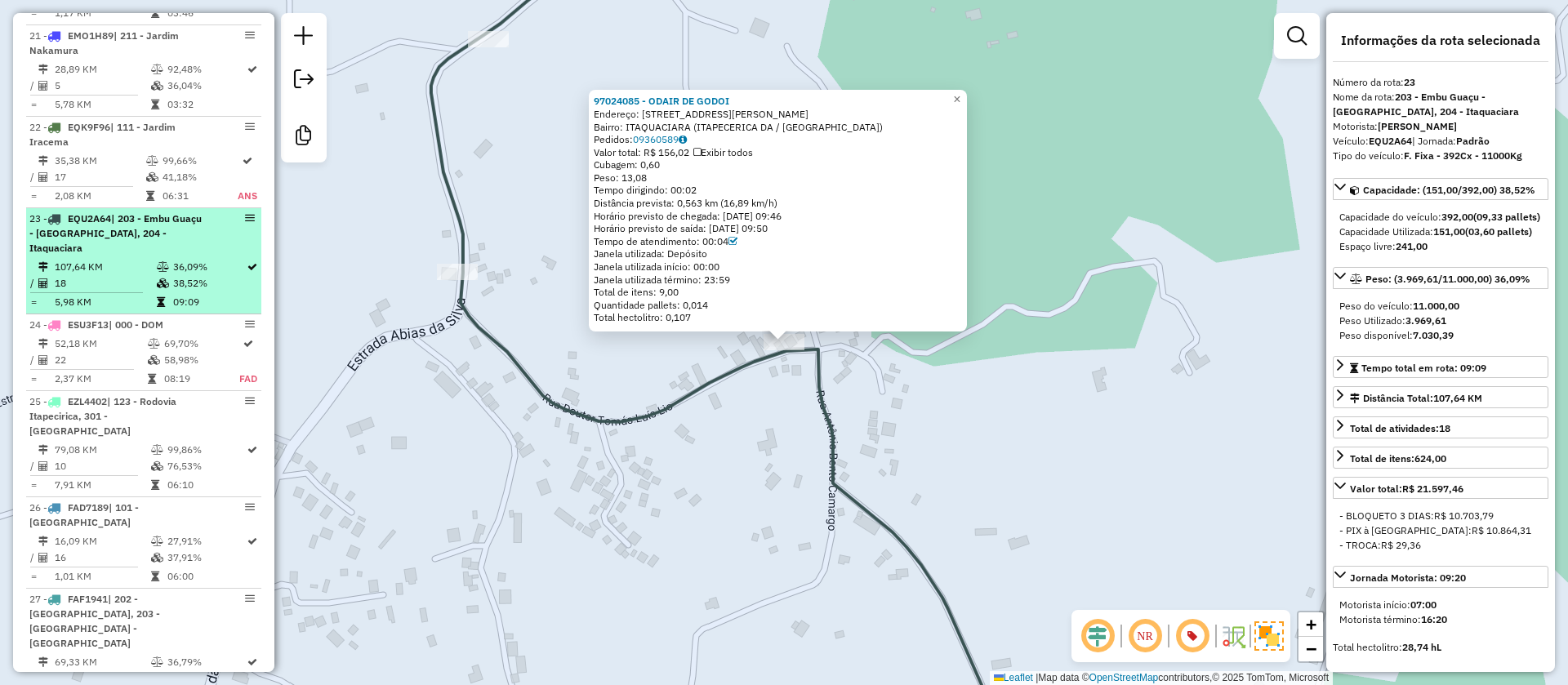
drag, startPoint x: 69, startPoint y: 18, endPoint x: 115, endPoint y: 158, distance: 147.4
click at [111, 213] on span "EQU2A64" at bounding box center [89, 219] width 43 height 12
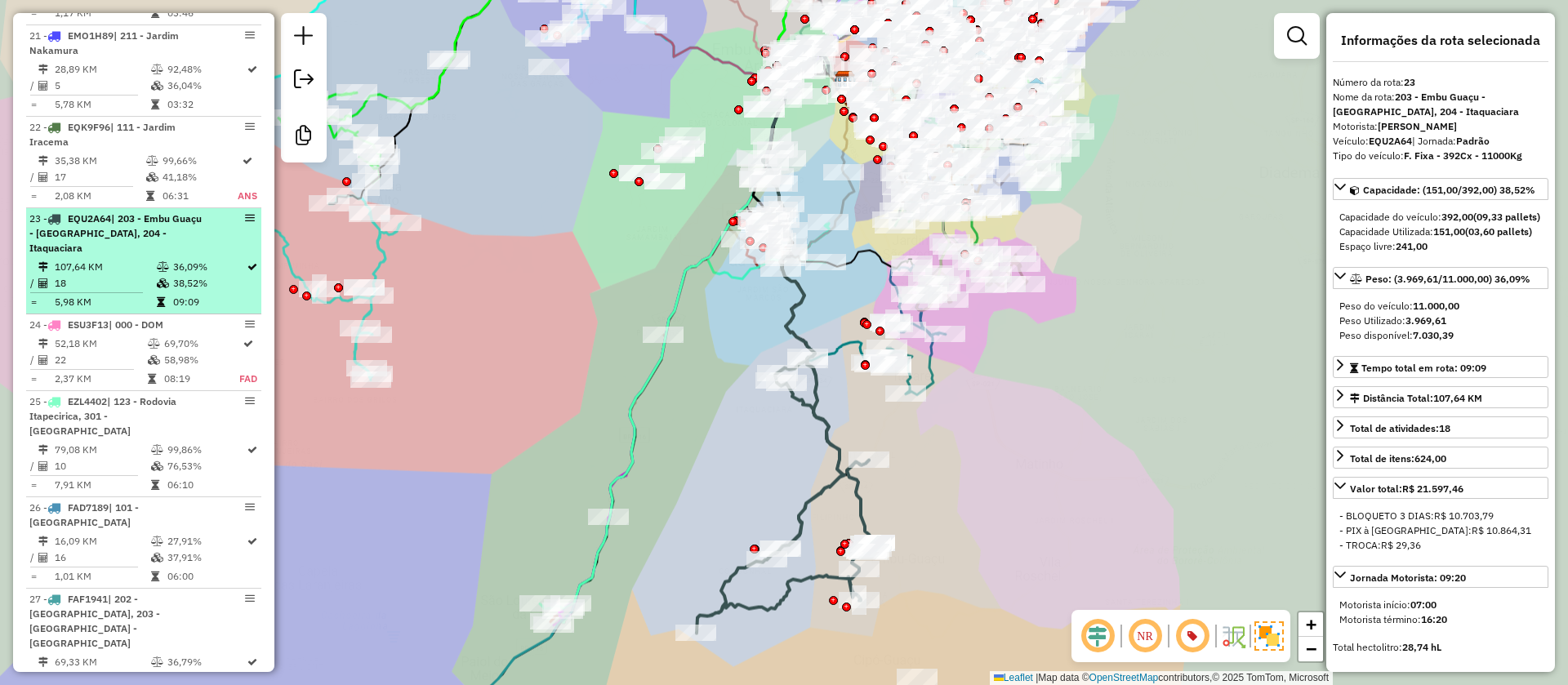
copy span "EQU2A64"
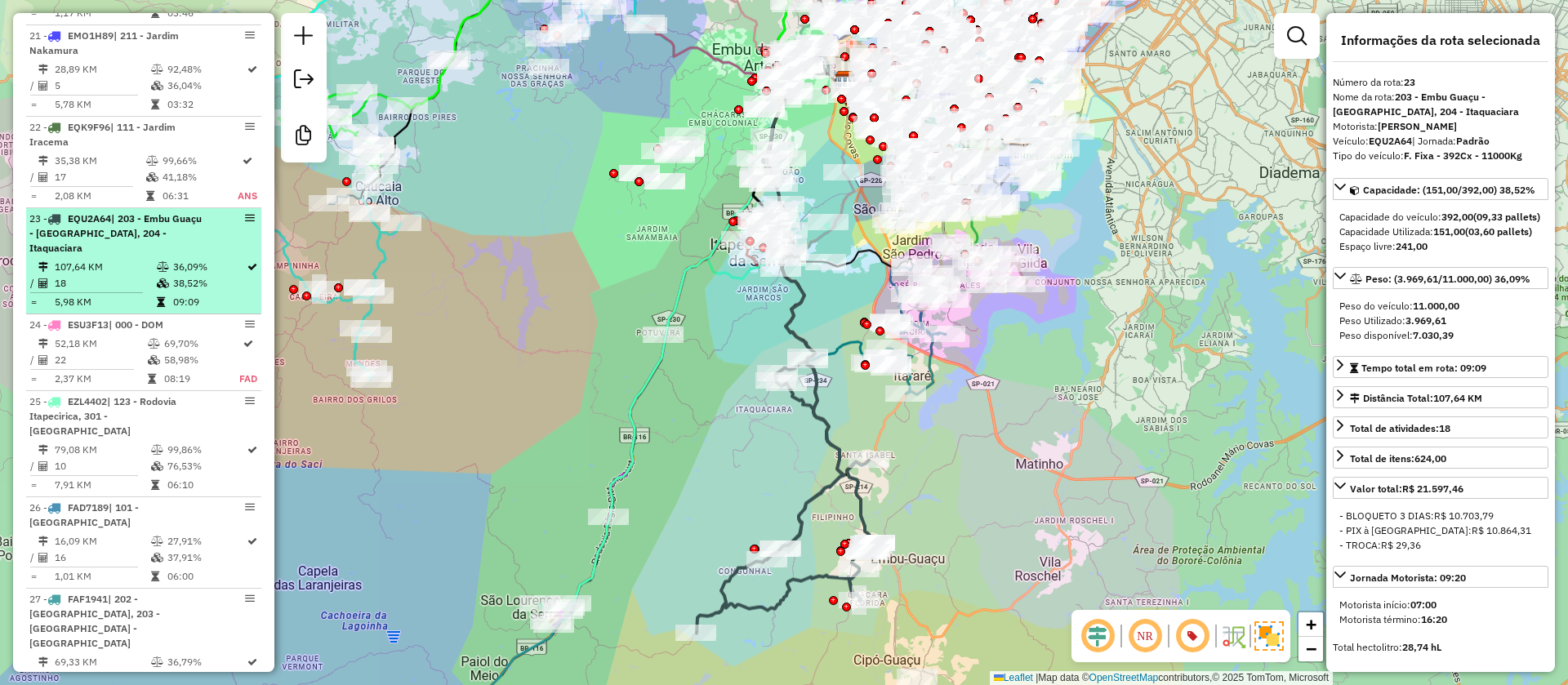
copy span "EQU2A64"
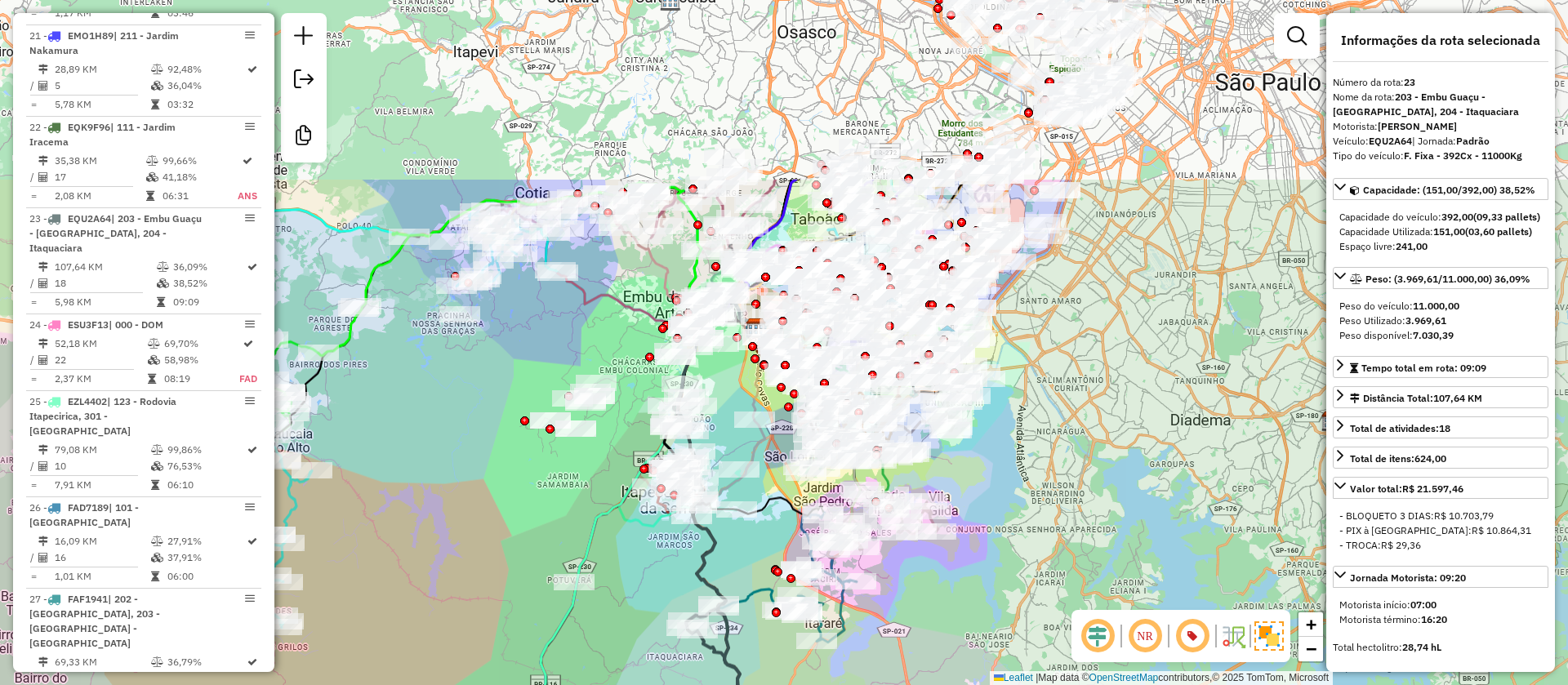
drag, startPoint x: 512, startPoint y: 373, endPoint x: 430, endPoint y: 556, distance: 200.5
click at [430, 556] on div "Janela de atendimento Grade de atendimento Capacidade Transportadoras Veículos …" at bounding box center [784, 342] width 1568 height 685
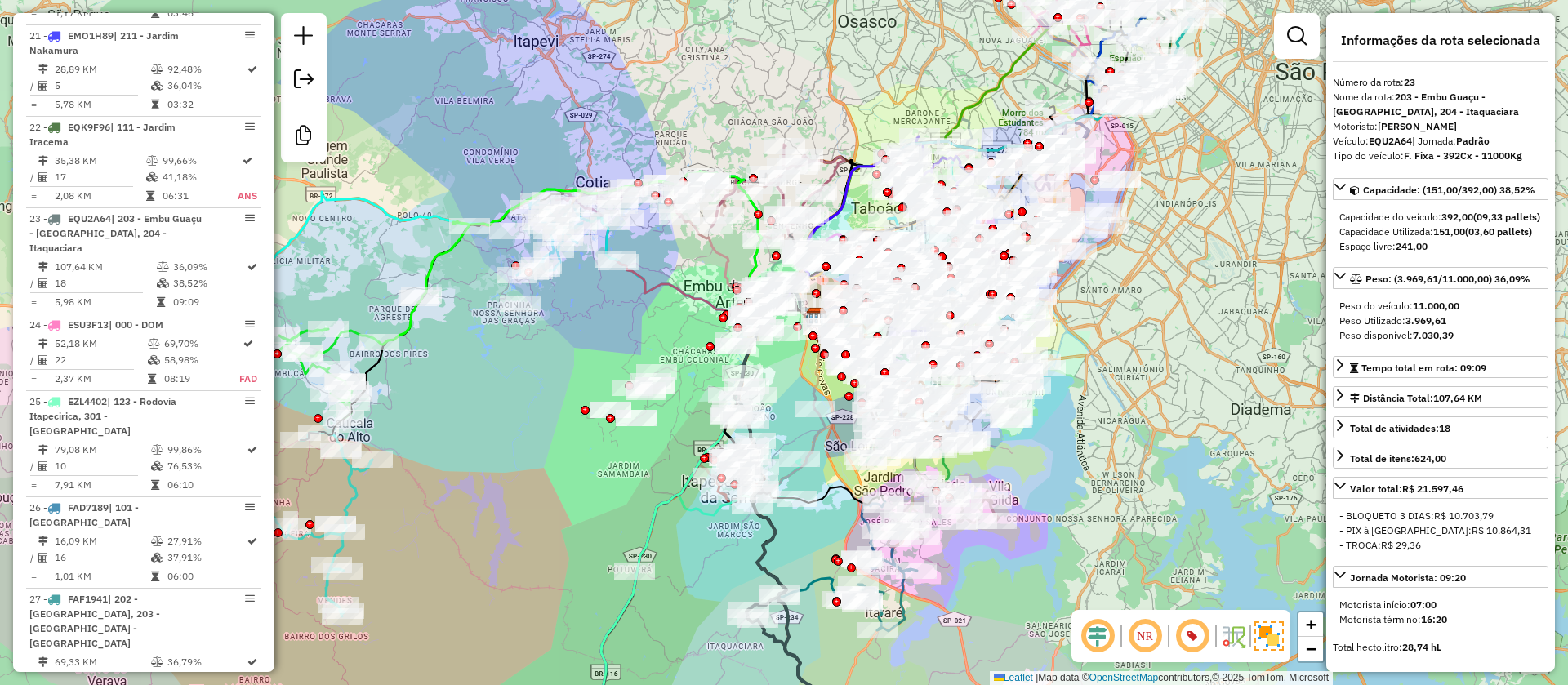
drag, startPoint x: 425, startPoint y: 549, endPoint x: 486, endPoint y: 538, distance: 62.0
click at [486, 538] on div "Janela de atendimento Grade de atendimento Capacidade Transportadoras Veículos …" at bounding box center [784, 342] width 1568 height 685
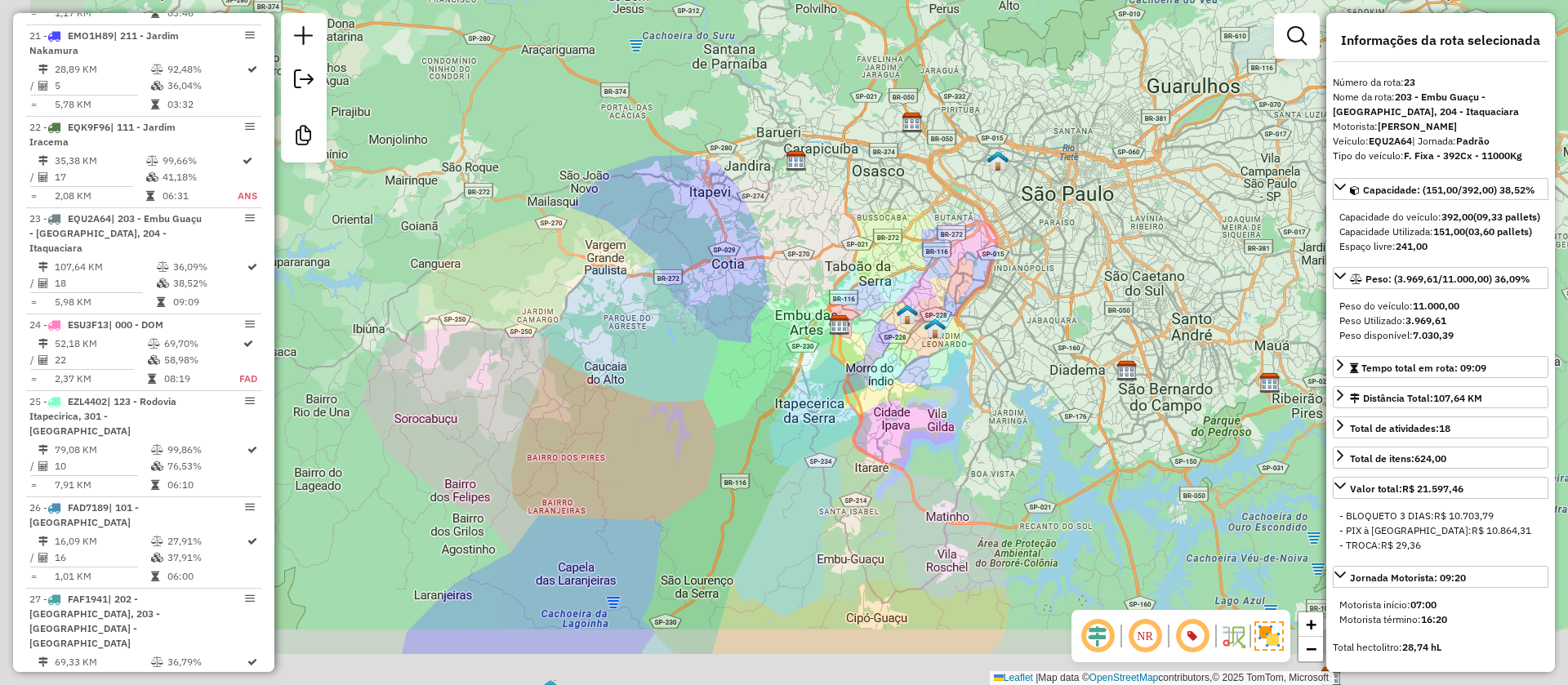
drag, startPoint x: 917, startPoint y: 541, endPoint x: 1103, endPoint y: 419, distance: 222.4
click at [1103, 419] on div "Janela de atendimento Grade de atendimento Capacidade Transportadoras Veículos …" at bounding box center [784, 342] width 1568 height 685
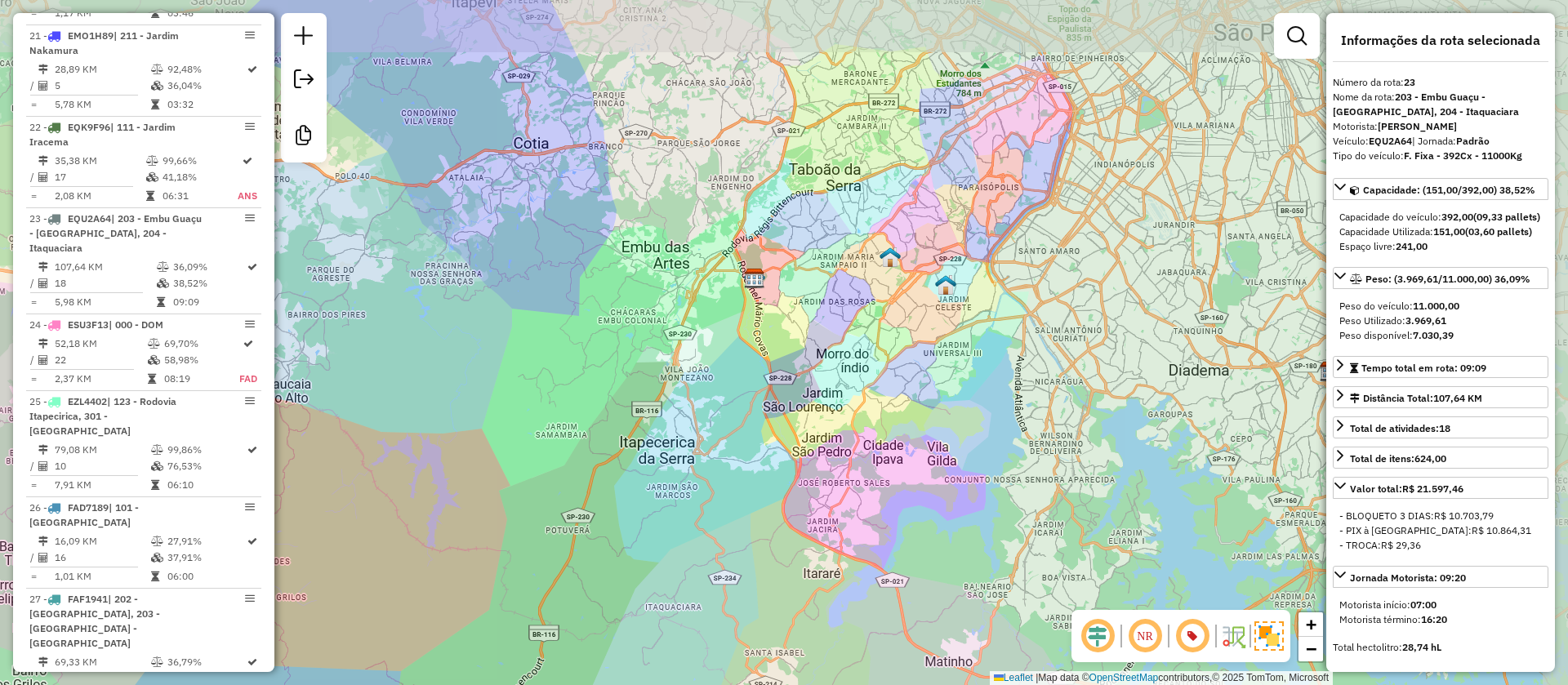
drag, startPoint x: 831, startPoint y: 355, endPoint x: 689, endPoint y: 418, distance: 155.3
click at [689, 418] on div "Janela de atendimento Grade de atendimento Capacidade Transportadoras Veículos …" at bounding box center [784, 342] width 1568 height 685
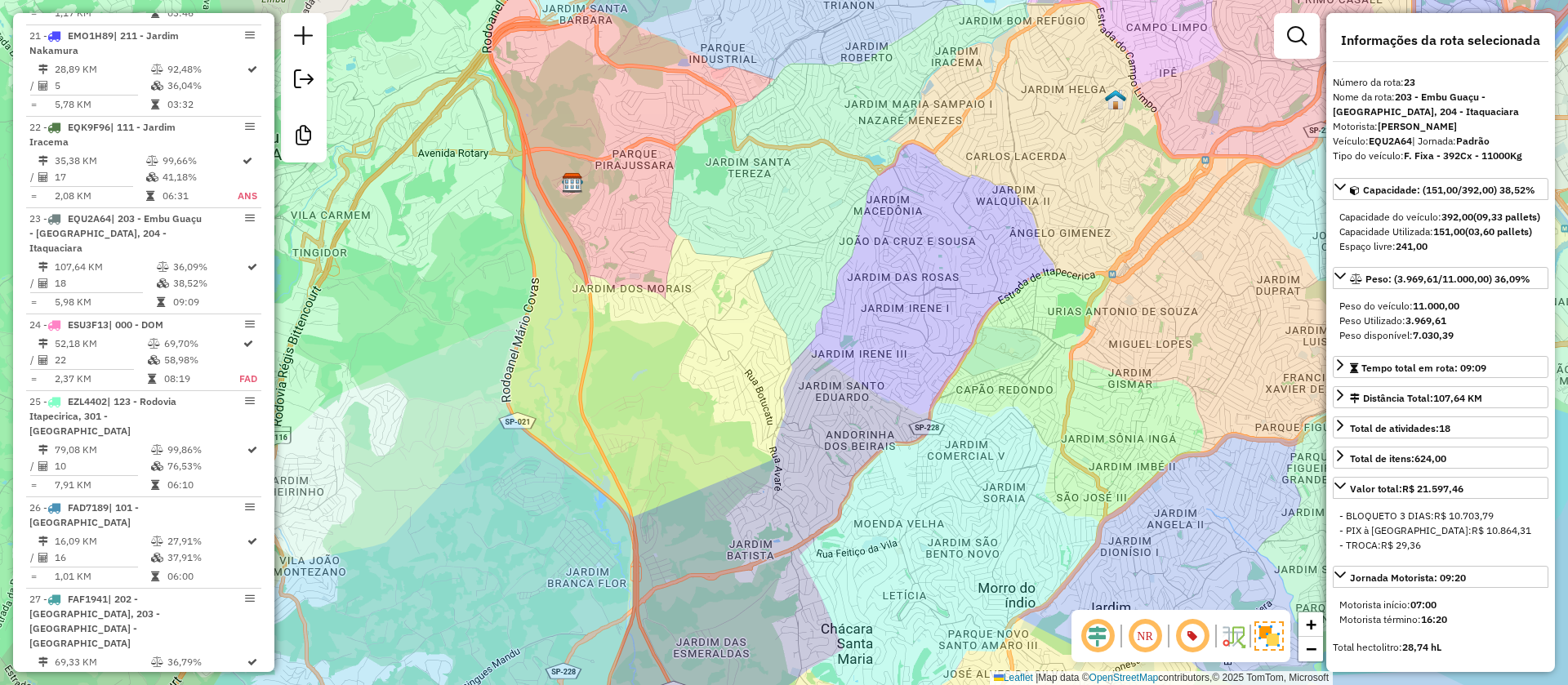
drag, startPoint x: 677, startPoint y: 350, endPoint x: 754, endPoint y: 326, distance: 80.7
click at [754, 326] on div "Janela de atendimento Grade de atendimento Capacidade Transportadoras Veículos …" at bounding box center [784, 342] width 1568 height 685
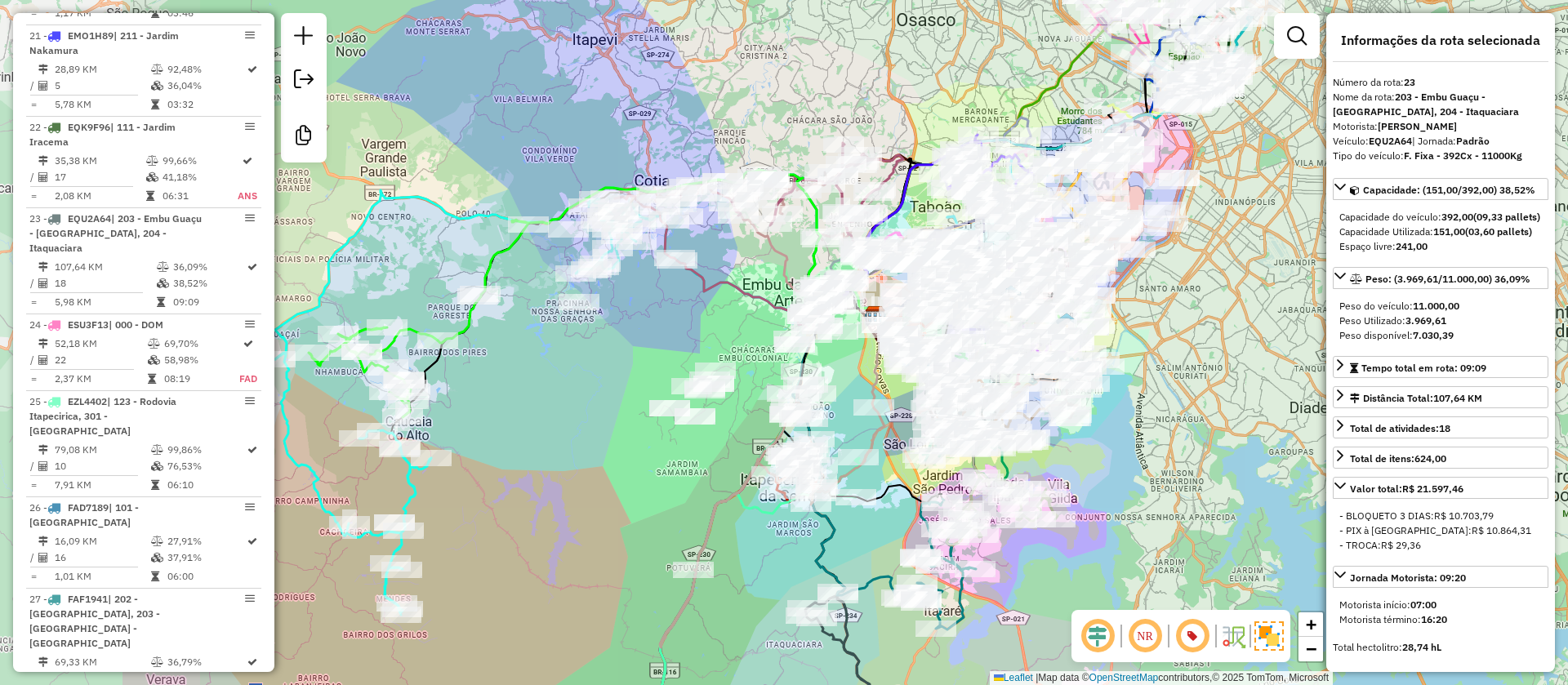
drag, startPoint x: 414, startPoint y: 449, endPoint x: 694, endPoint y: 481, distance: 281.8
click at [694, 481] on div "Janela de atendimento Grade de atendimento Capacidade Transportadoras Veículos …" at bounding box center [784, 342] width 1568 height 685
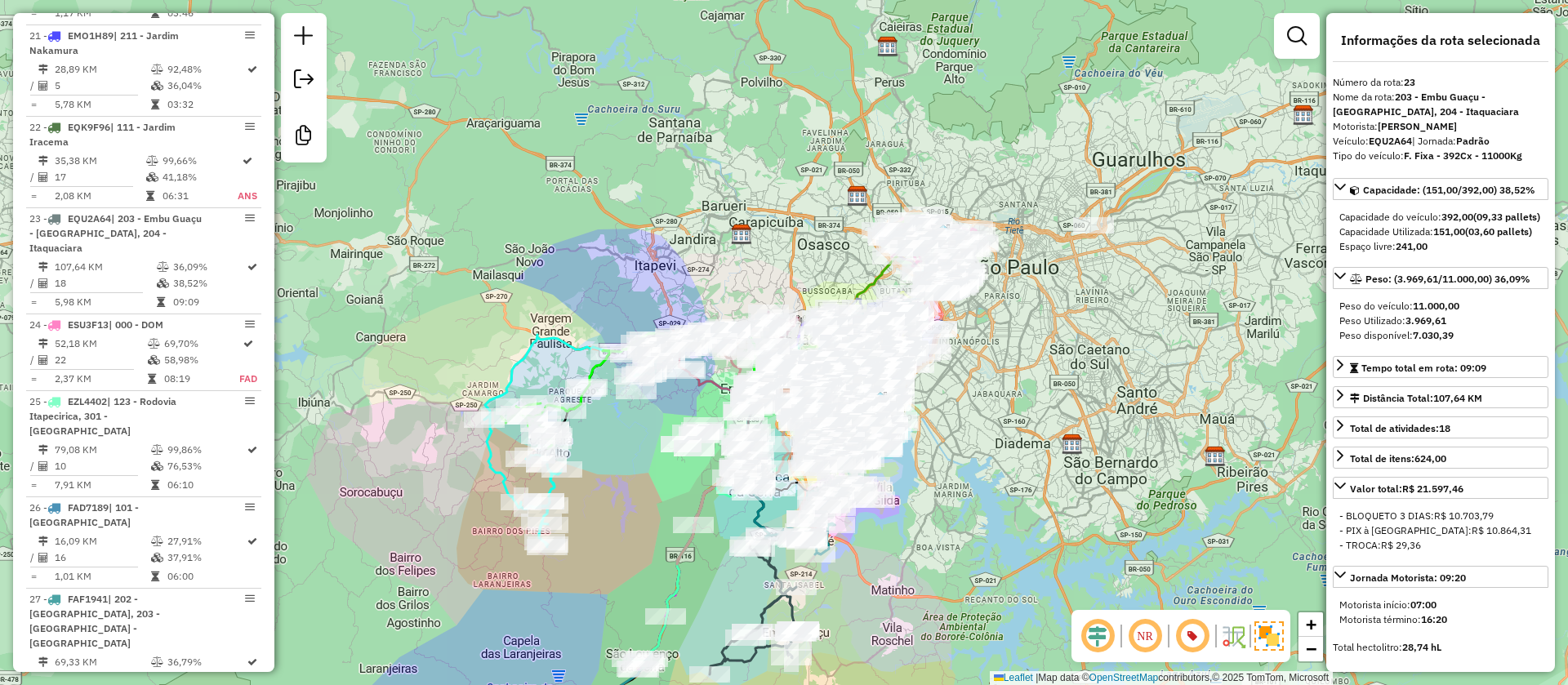
click at [1266, 642] on img at bounding box center [1269, 636] width 30 height 30
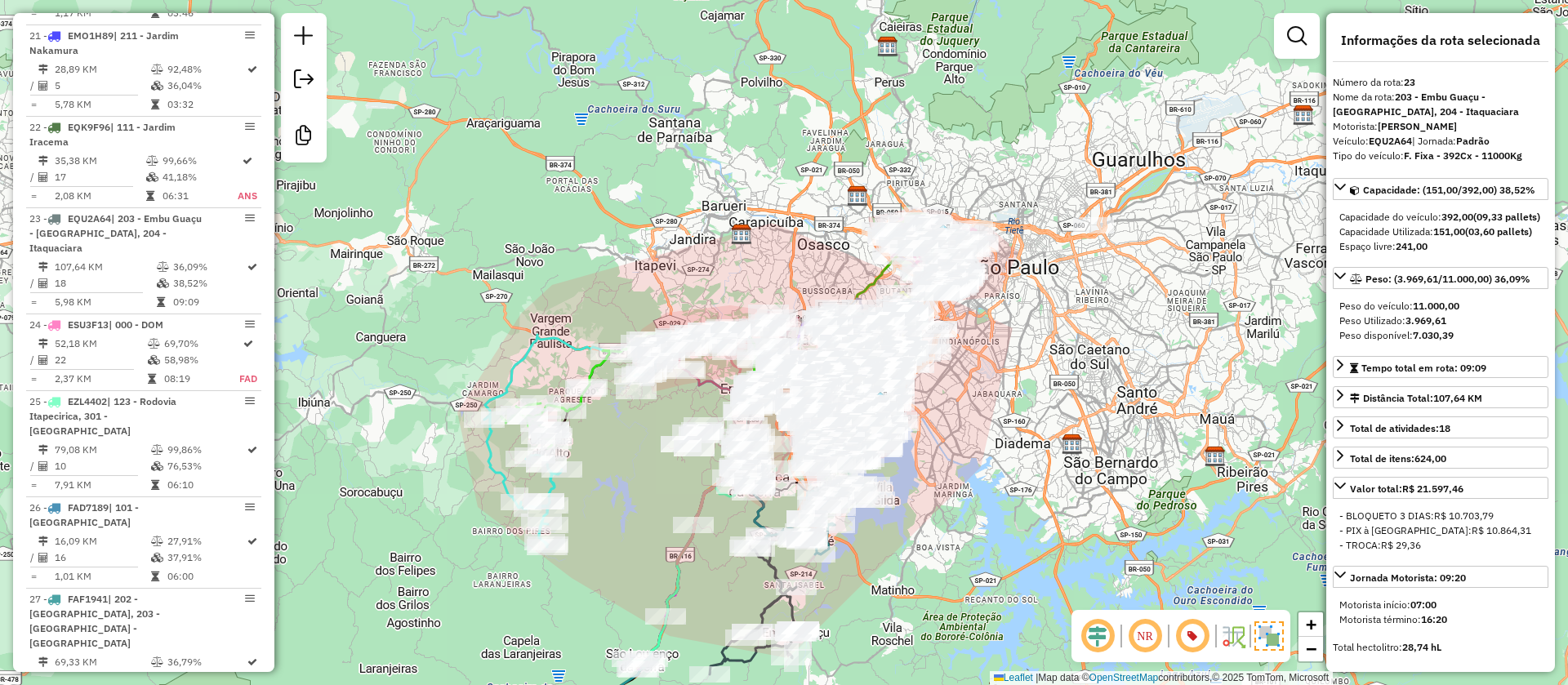
click at [1279, 637] on img at bounding box center [1269, 636] width 30 height 30
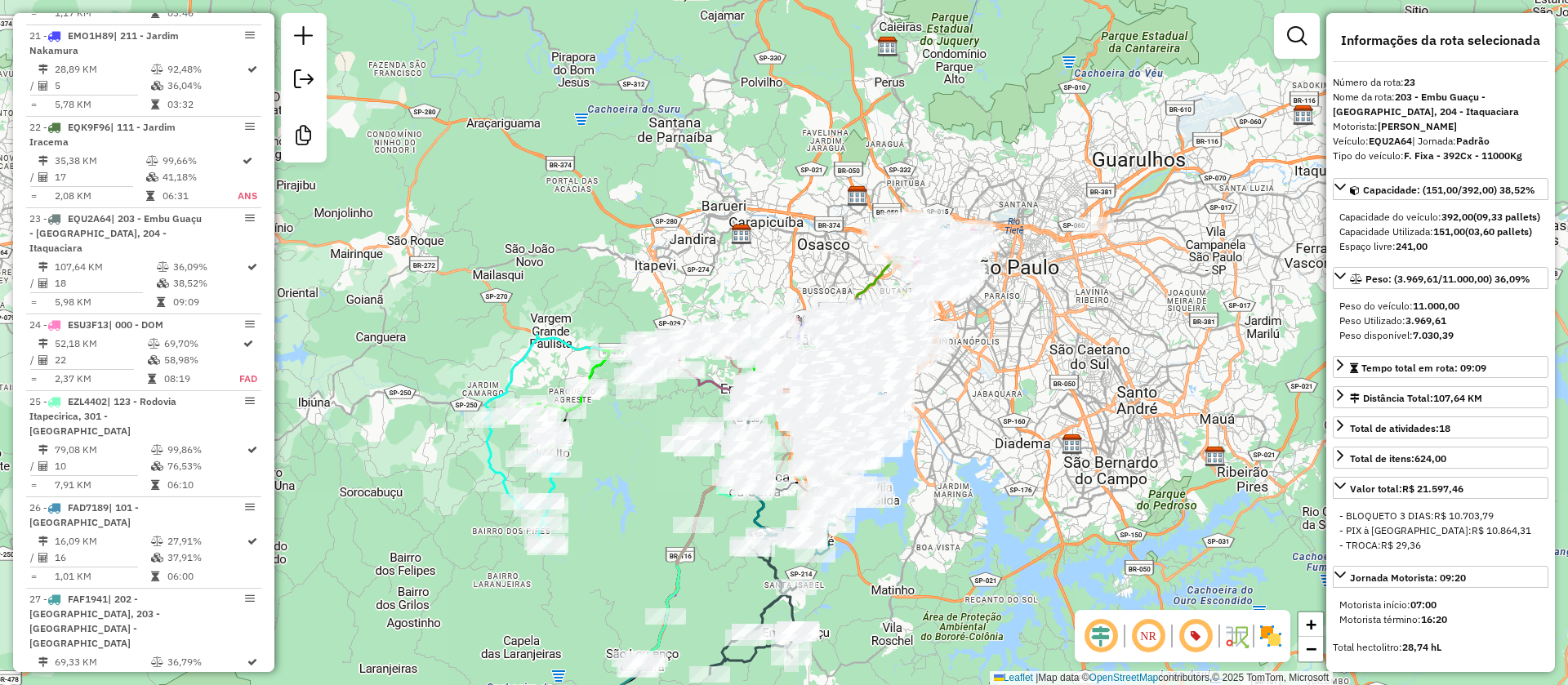
click at [1119, 633] on em at bounding box center [1100, 636] width 39 height 39
click at [1199, 633] on em at bounding box center [1195, 636] width 39 height 39
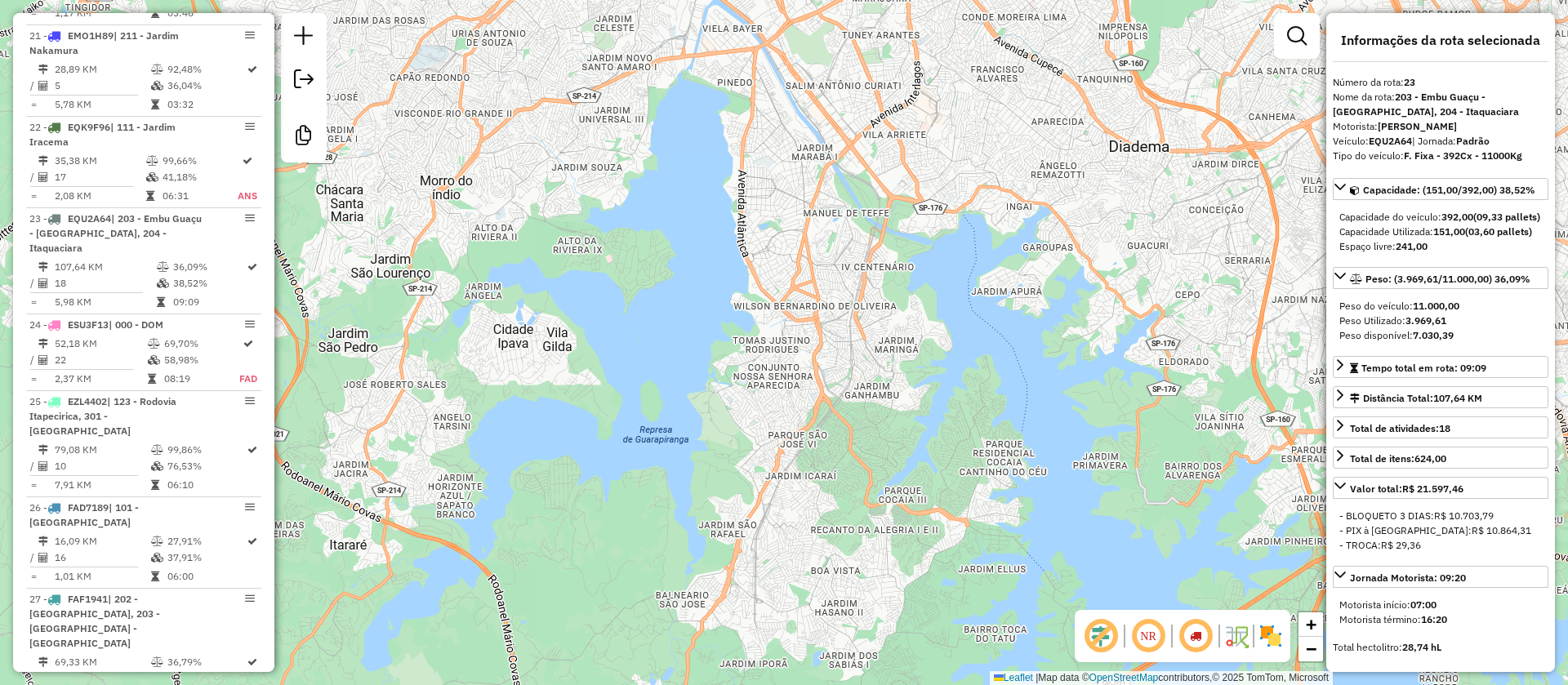
click at [1272, 640] on img at bounding box center [1271, 636] width 26 height 26
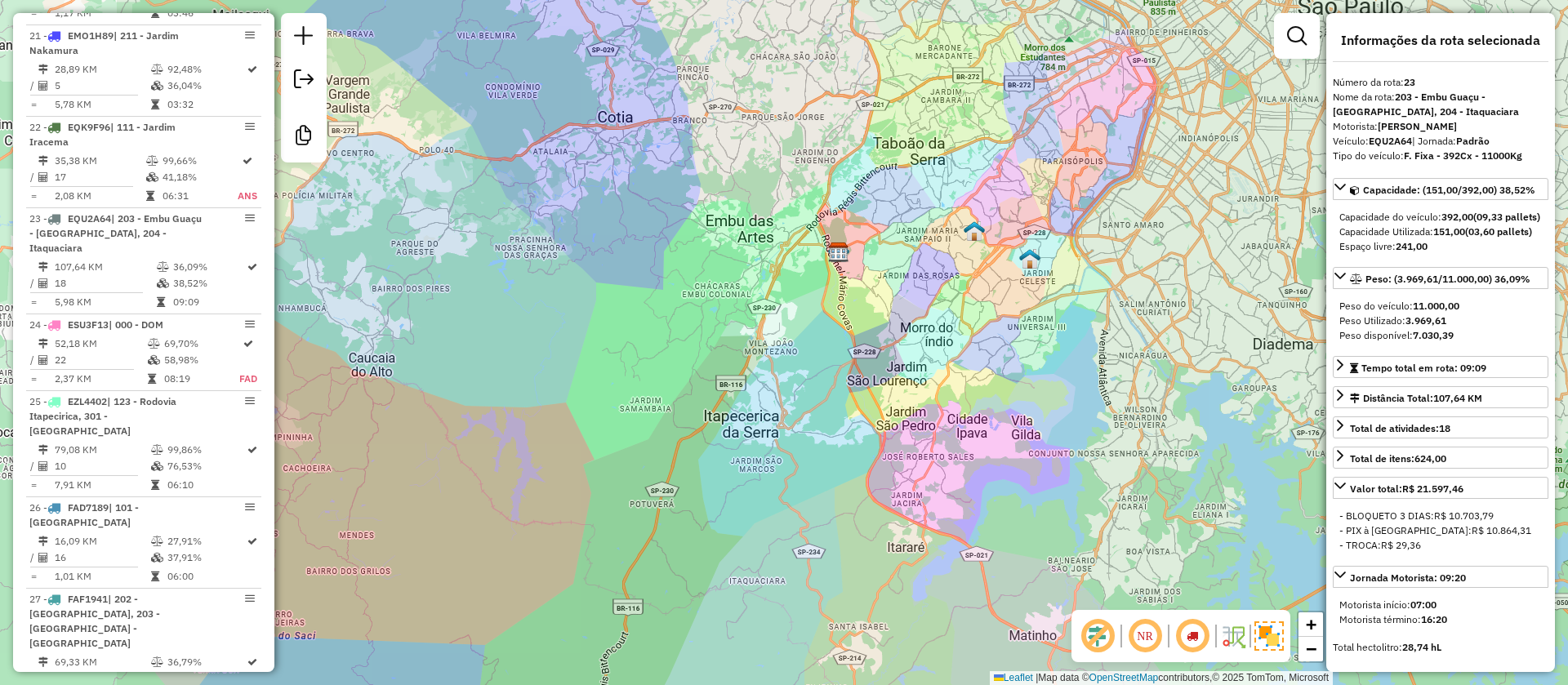
drag, startPoint x: 866, startPoint y: 519, endPoint x: 1140, endPoint y: 545, distance: 275.2
click at [1140, 545] on div "Janela de atendimento Grade de atendimento Capacidade Transportadoras Veículos …" at bounding box center [784, 342] width 1568 height 685
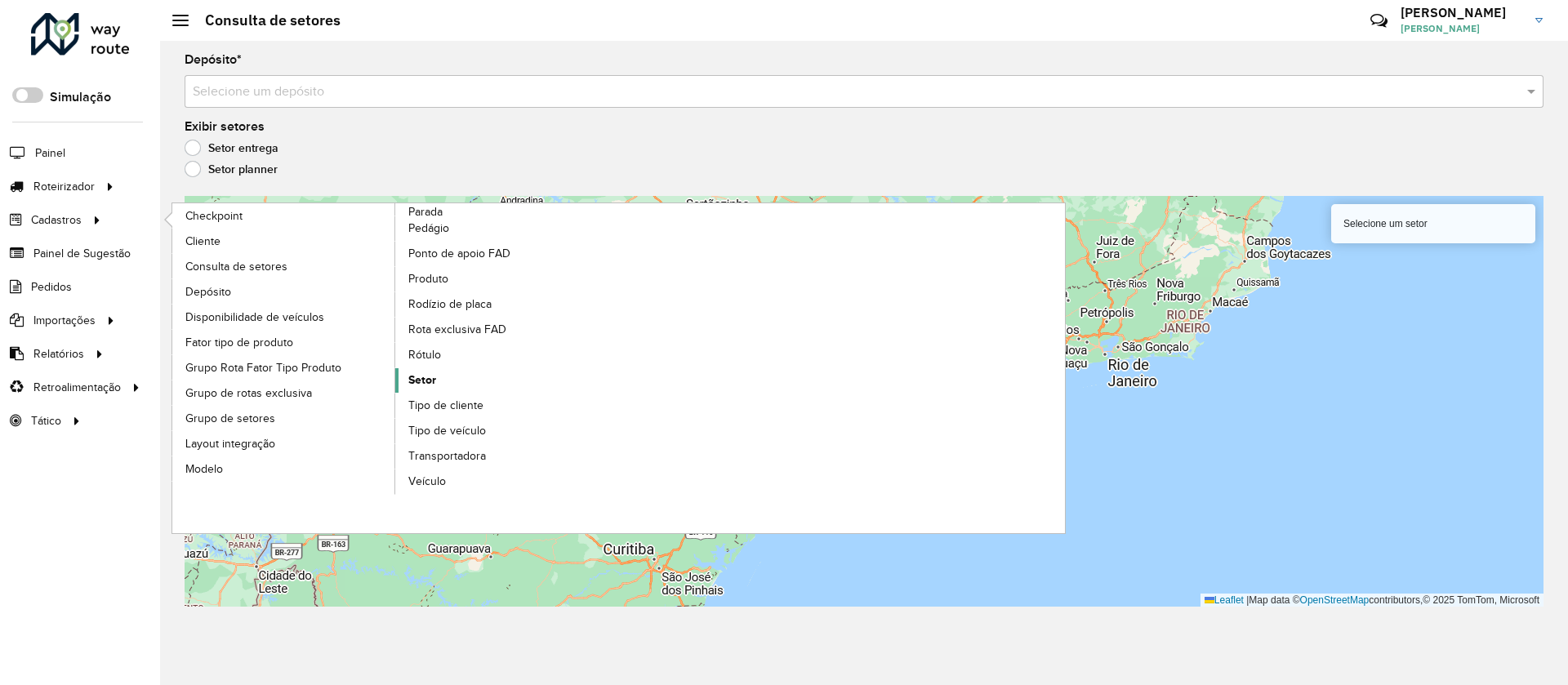
click at [431, 372] on span "Setor" at bounding box center [422, 380] width 28 height 17
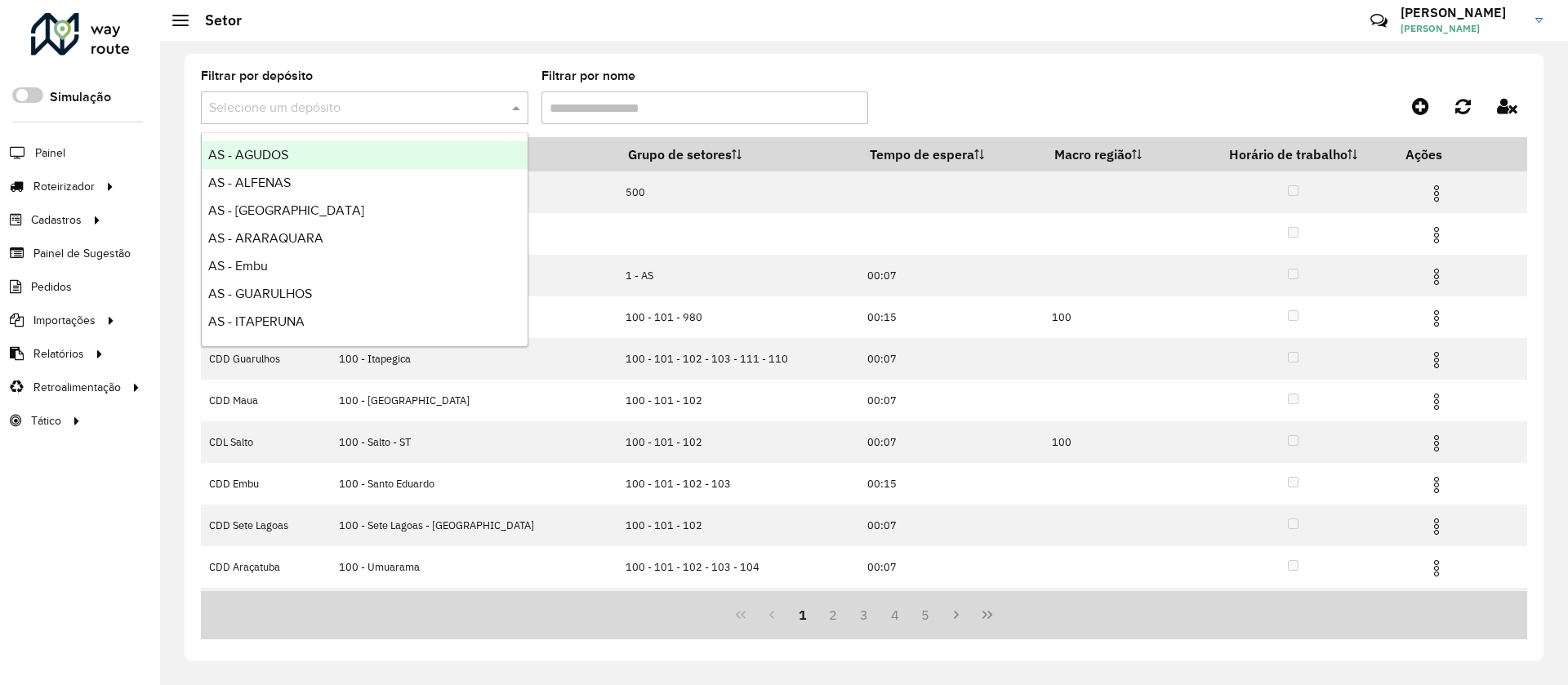
click at [313, 117] on input "text" at bounding box center [348, 109] width 279 height 20
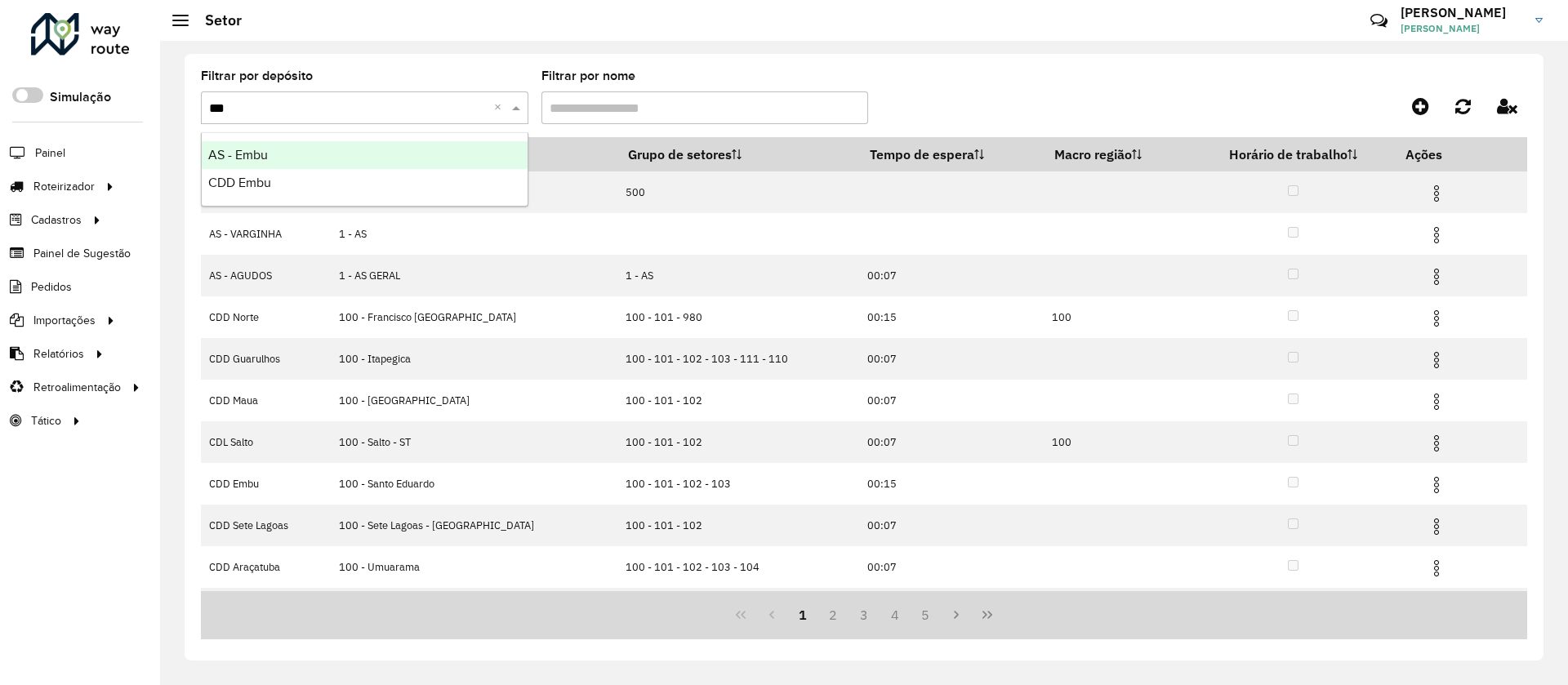
type input "****"
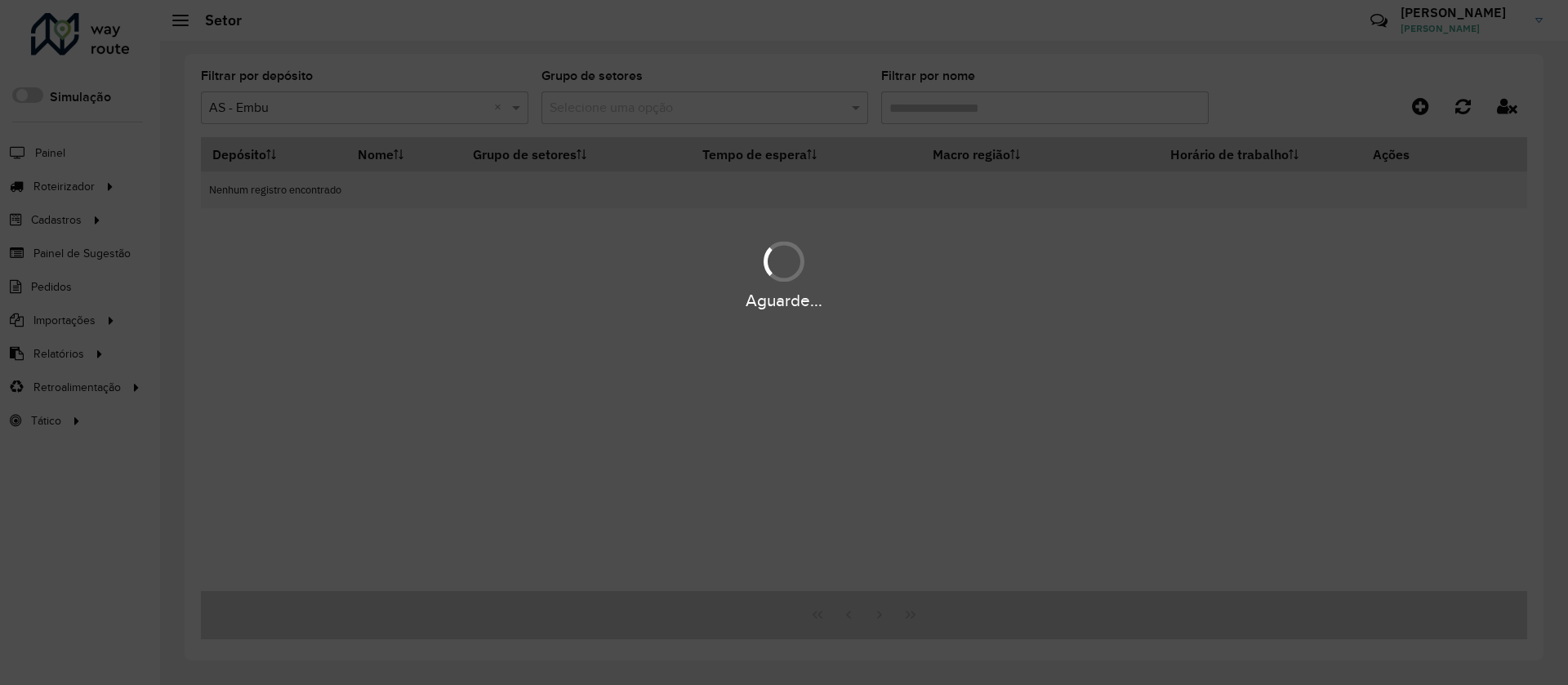
click at [326, 118] on div "Aguarde..." at bounding box center [784, 342] width 1568 height 685
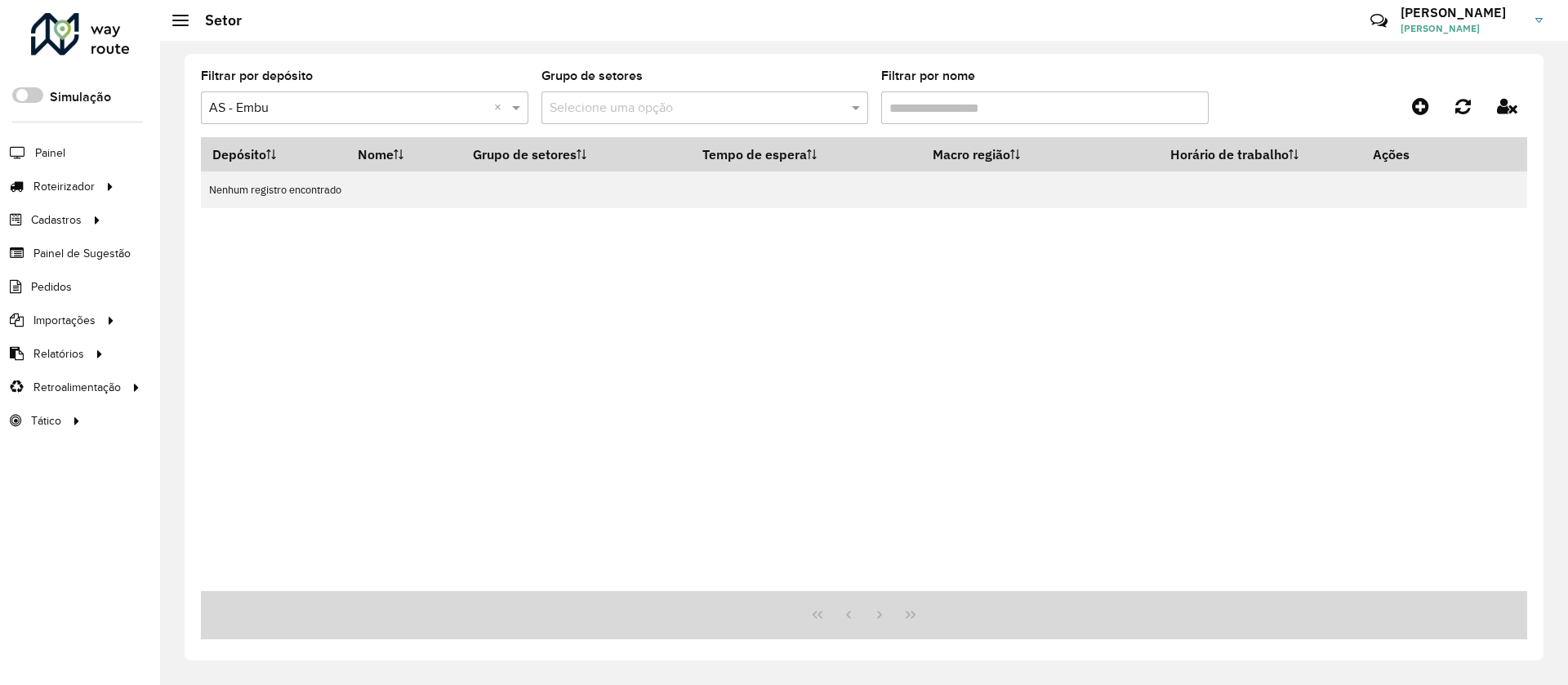
click at [327, 117] on div "Selecione um depósito × AS - Embu ×" at bounding box center [364, 108] width 327 height 33
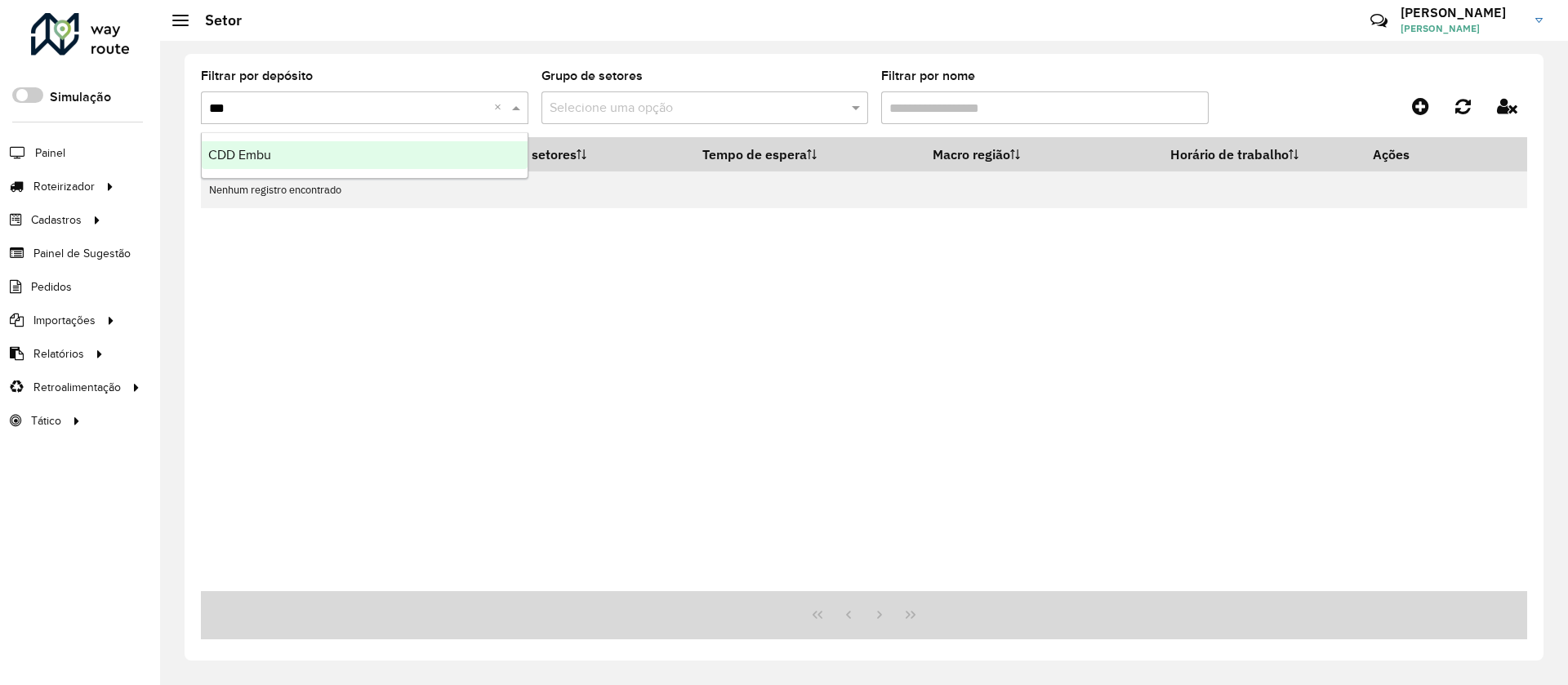
type input "****"
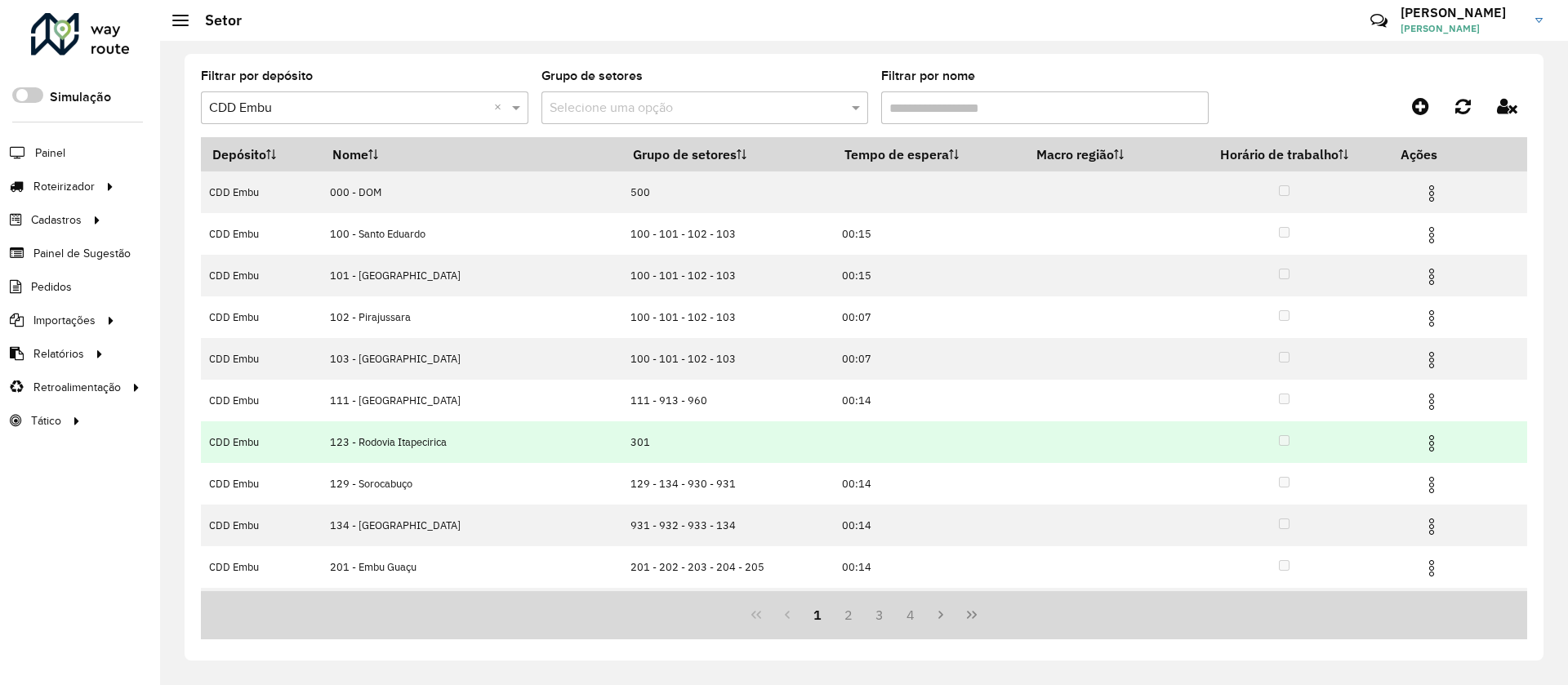
scroll to position [80, 0]
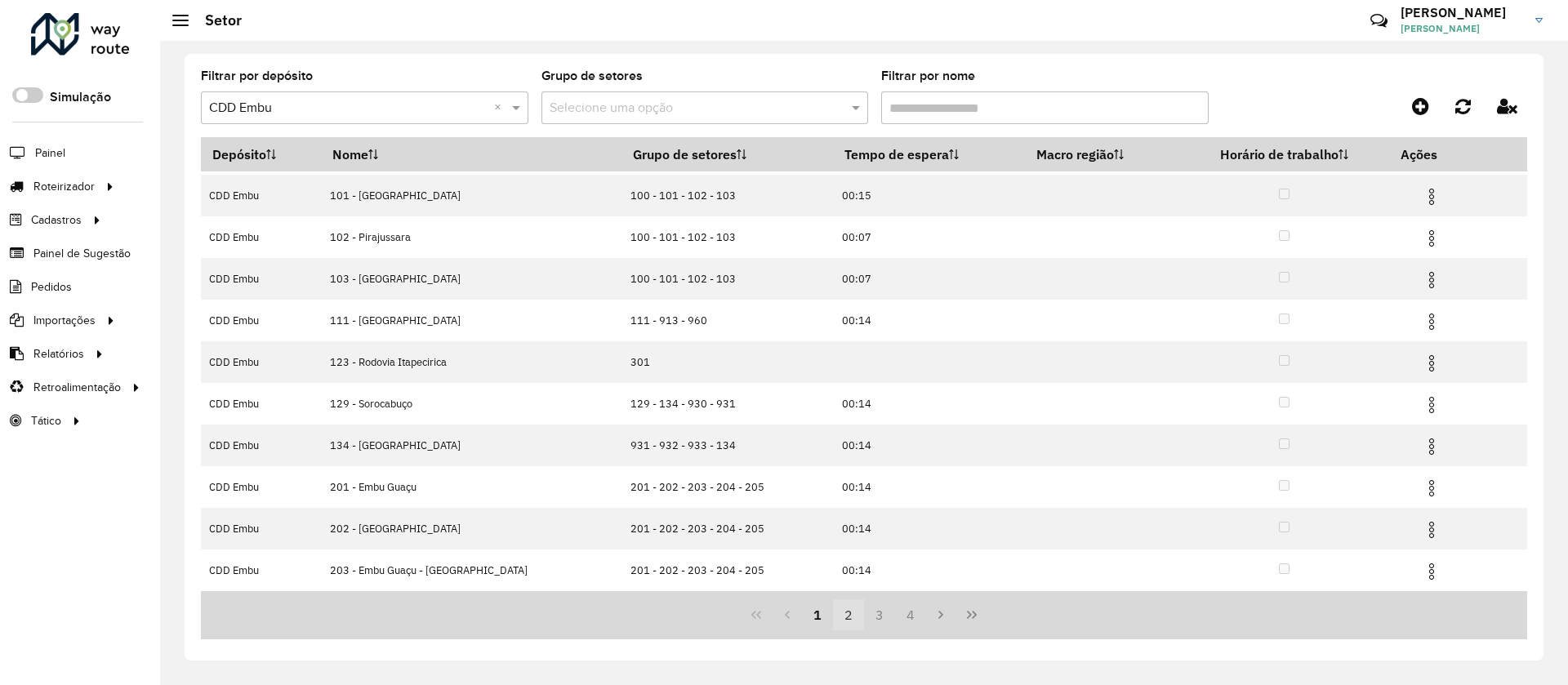
click at [853, 608] on button "2" at bounding box center [848, 615] width 31 height 31
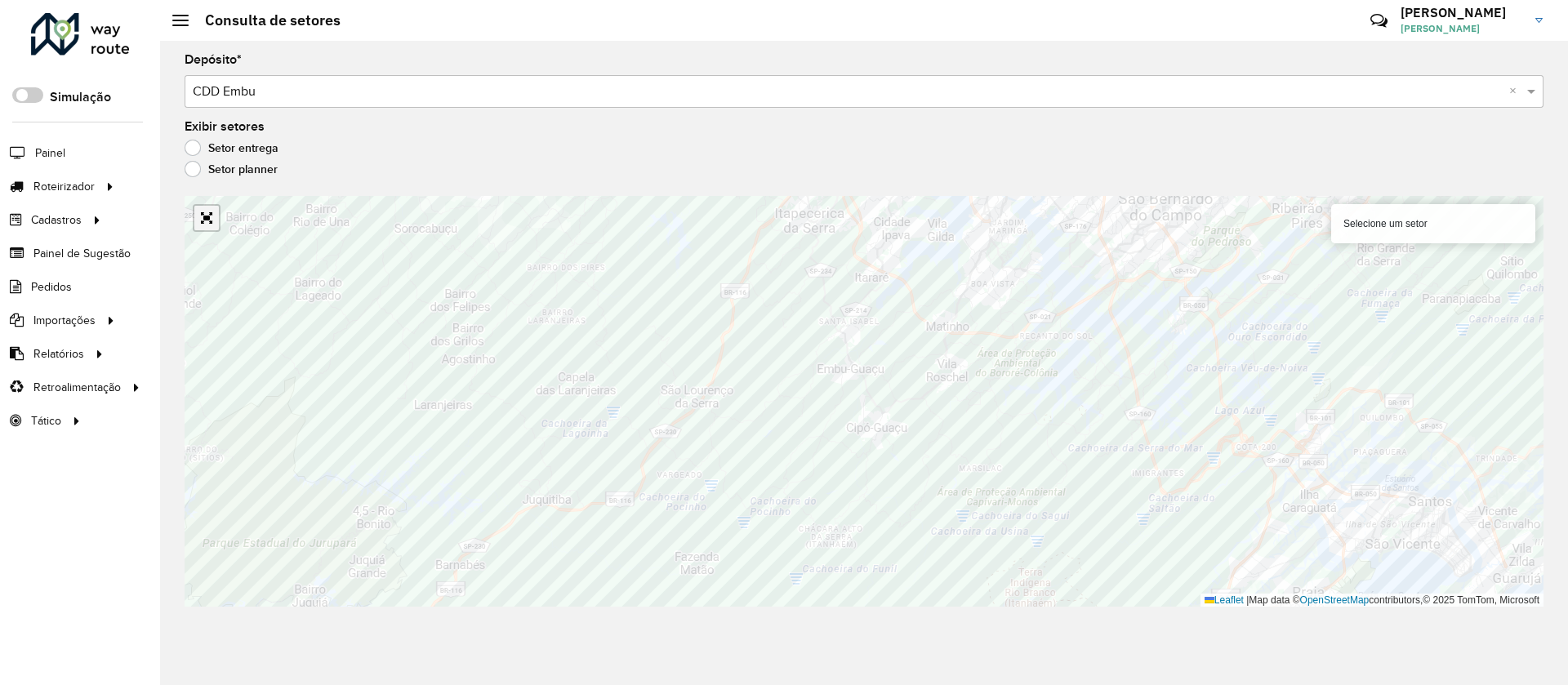
click at [209, 219] on link "Abrir mapa em tela cheia" at bounding box center [207, 218] width 24 height 24
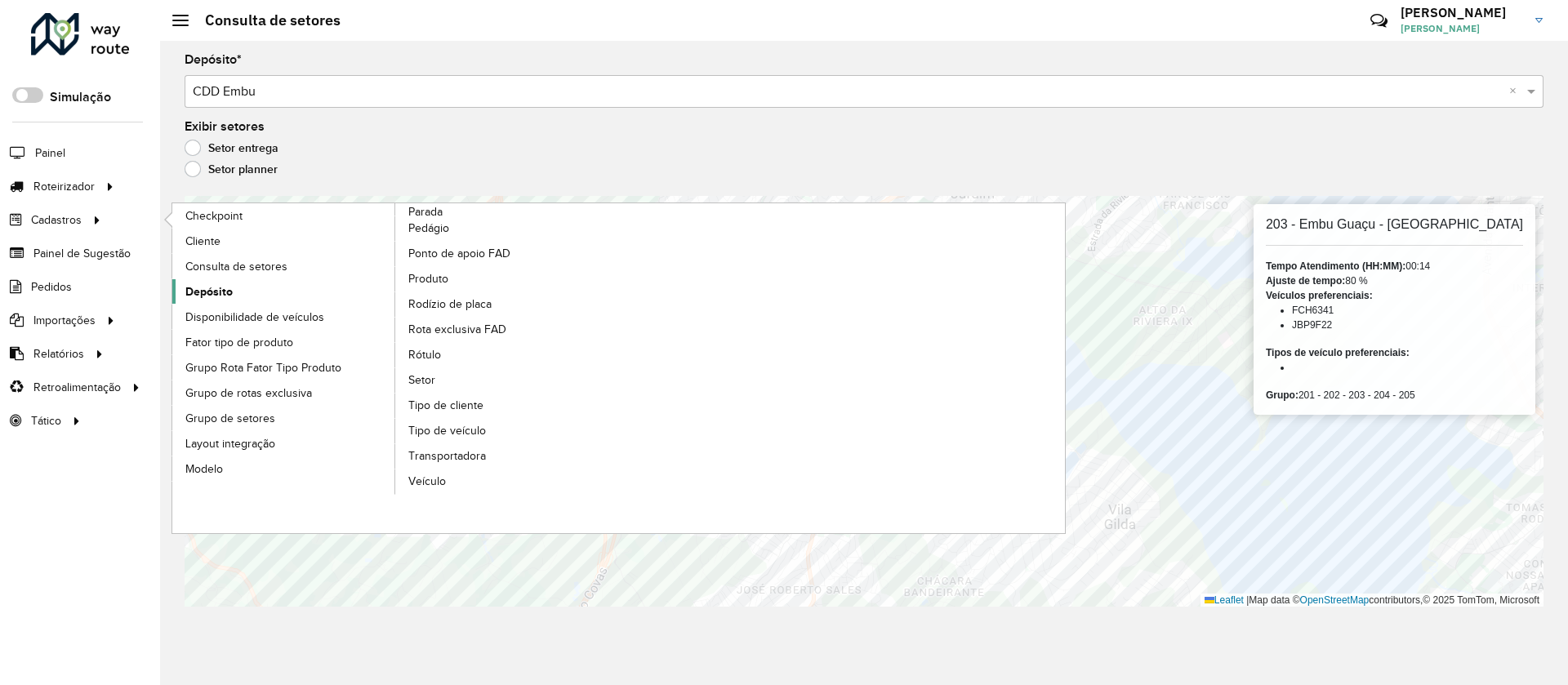
click at [299, 287] on link "Depósito" at bounding box center [284, 292] width 224 height 24
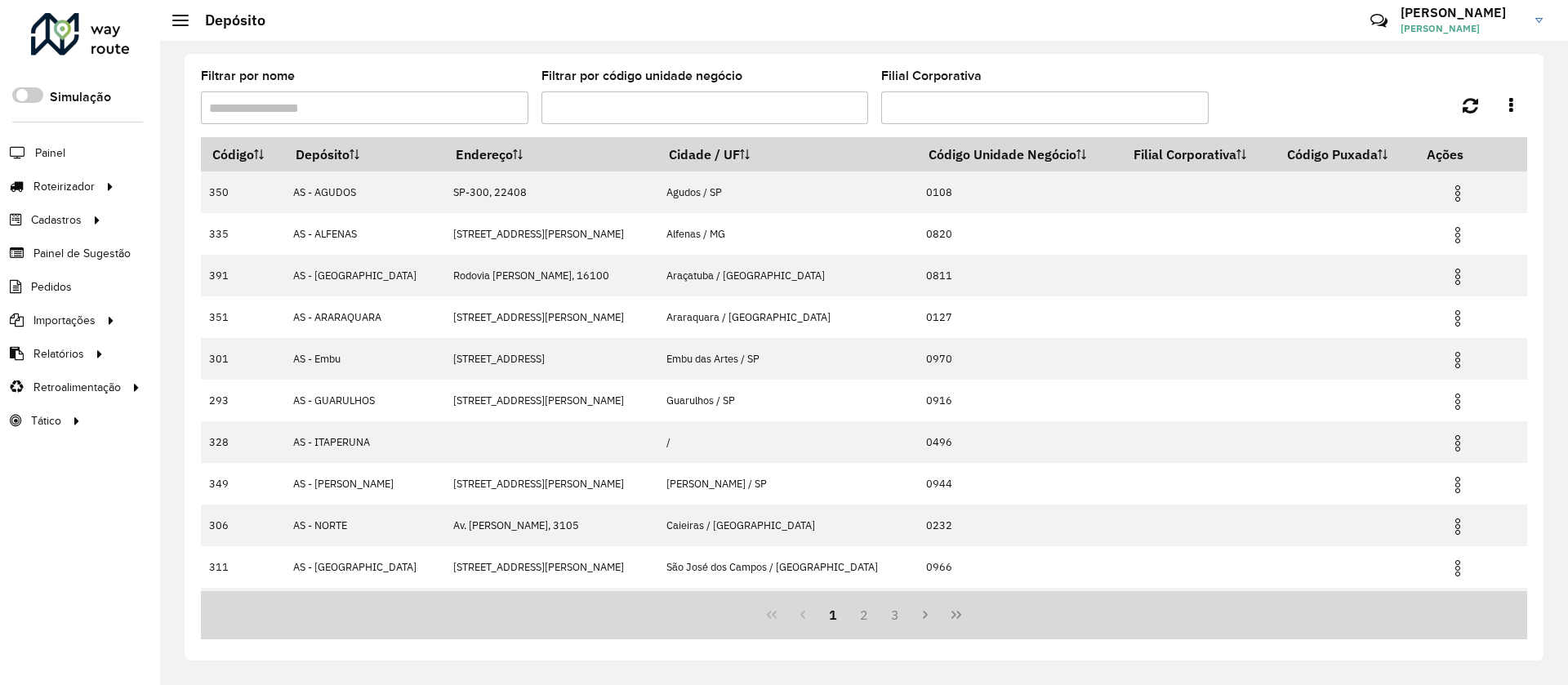
click at [376, 117] on input "Filtrar por nome" at bounding box center [364, 108] width 327 height 33
type input "****"
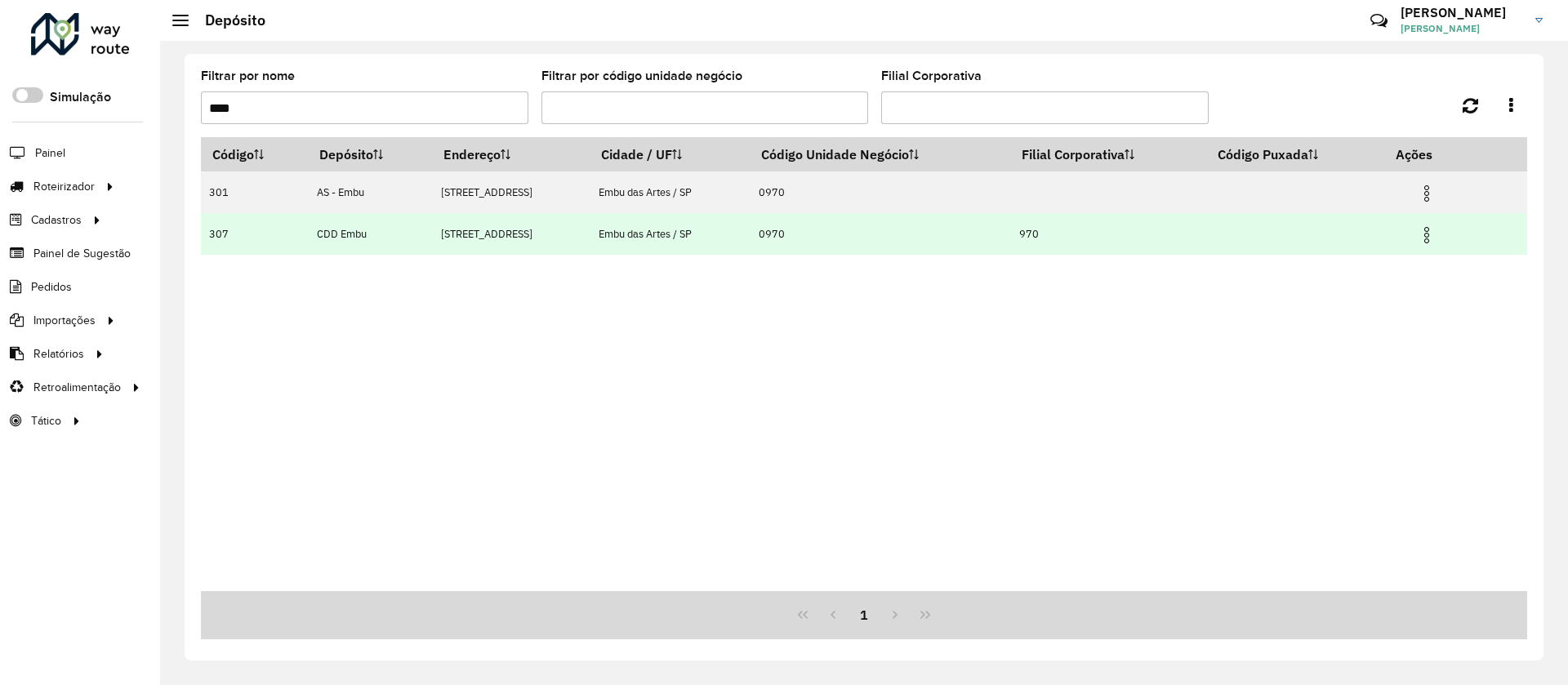
click at [1440, 230] on td at bounding box center [1433, 234] width 98 height 41
click at [1431, 232] on img at bounding box center [1426, 235] width 20 height 20
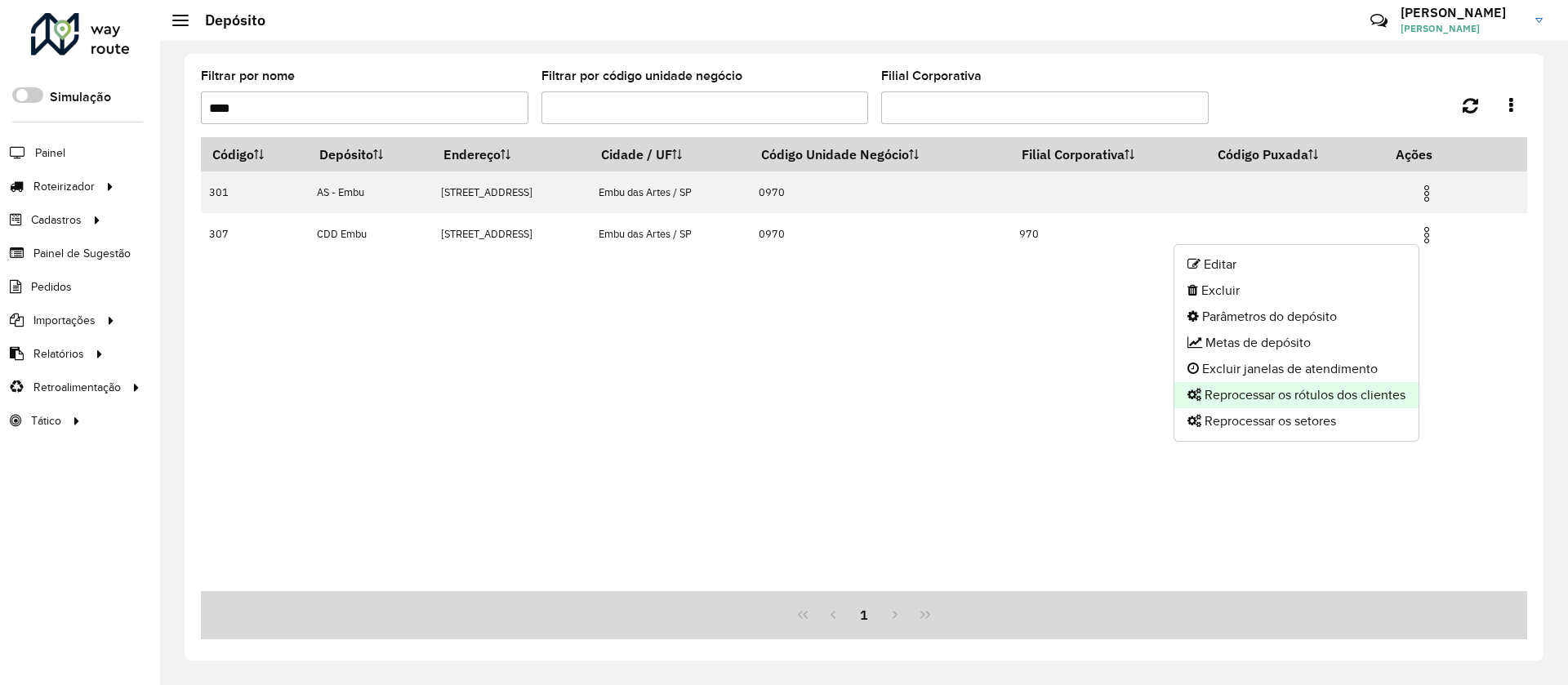
click at [1380, 398] on li "Reprocessar os rótulos dos clientes" at bounding box center [1296, 395] width 244 height 26
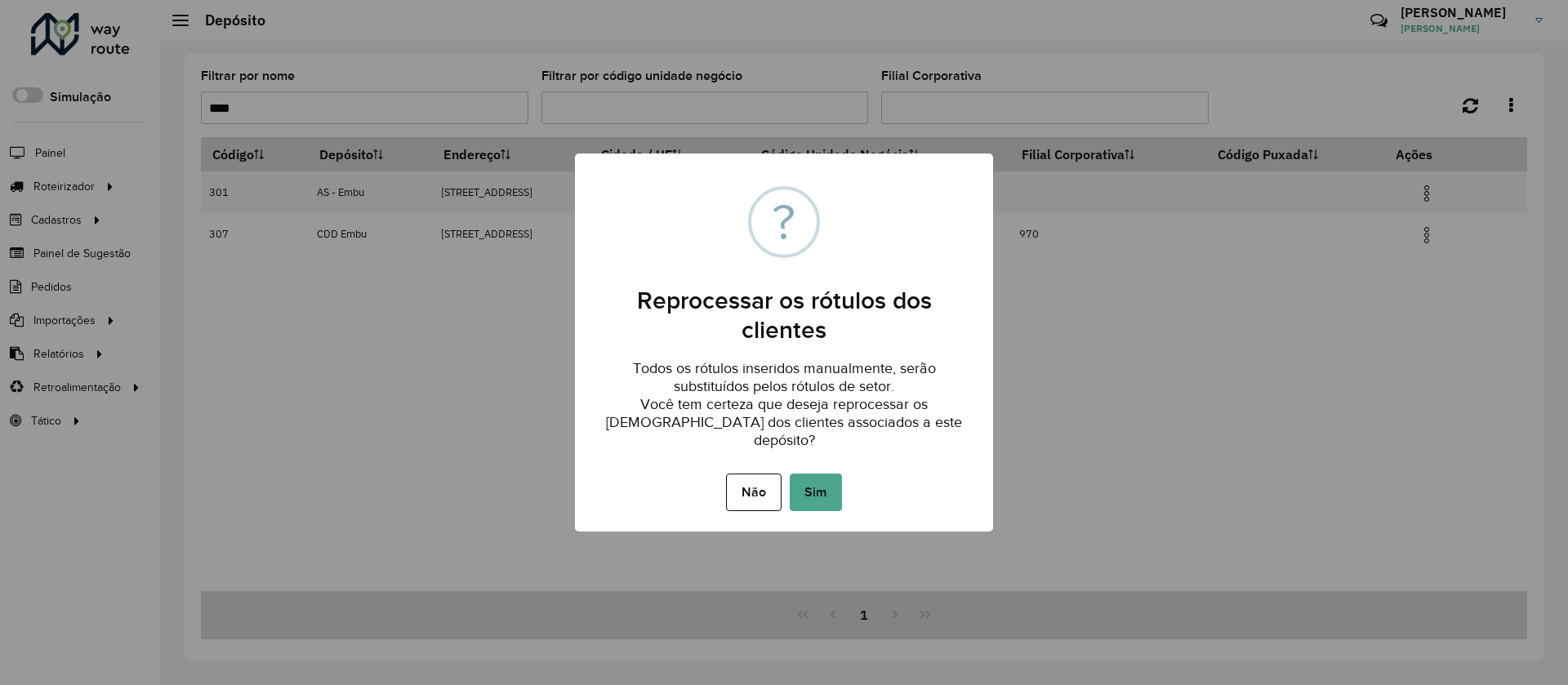
click at [1122, 405] on div "× ? Reprocessar os rótulos dos clientes Todos os rótulos inseridos manualmente,…" at bounding box center [784, 342] width 1568 height 685
click at [761, 488] on button "Não" at bounding box center [753, 492] width 55 height 37
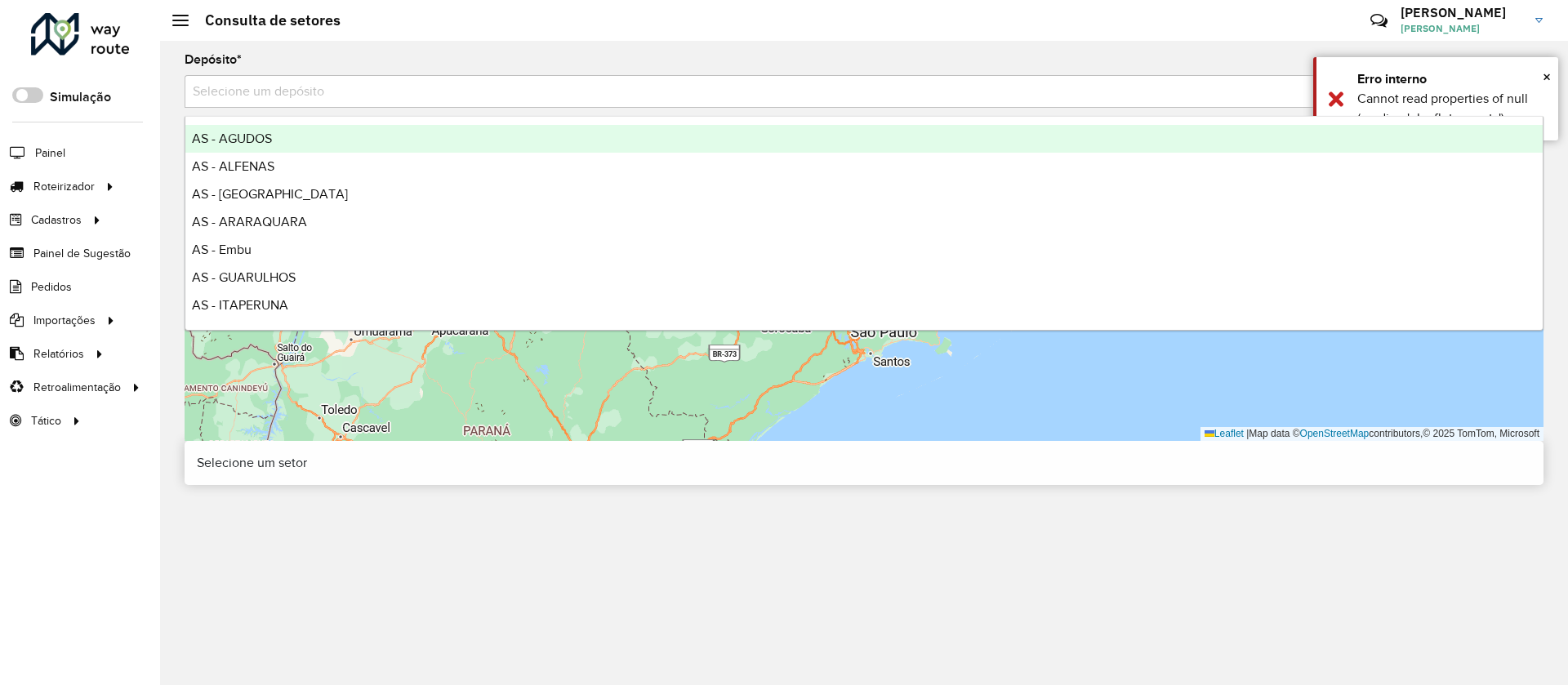
click at [245, 97] on input "text" at bounding box center [847, 92] width 1310 height 20
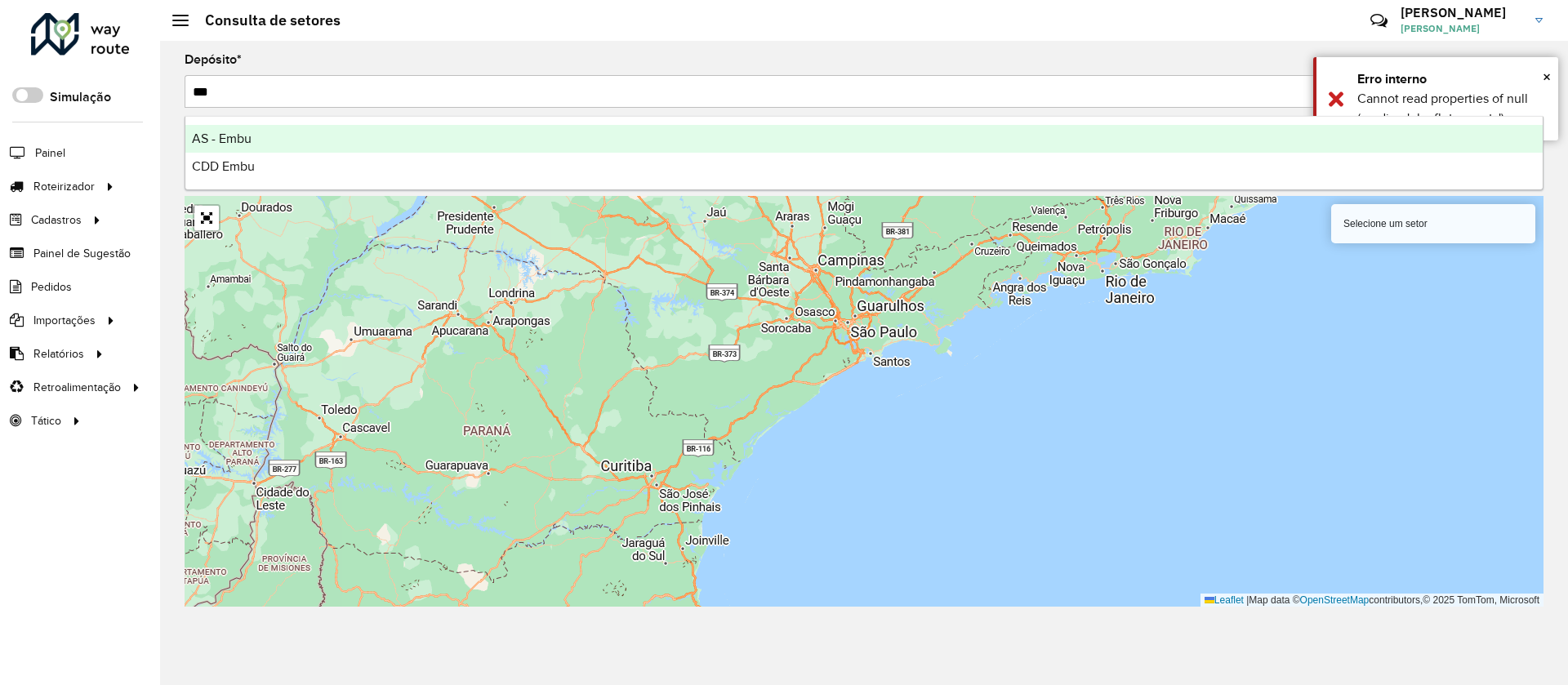
type input "****"
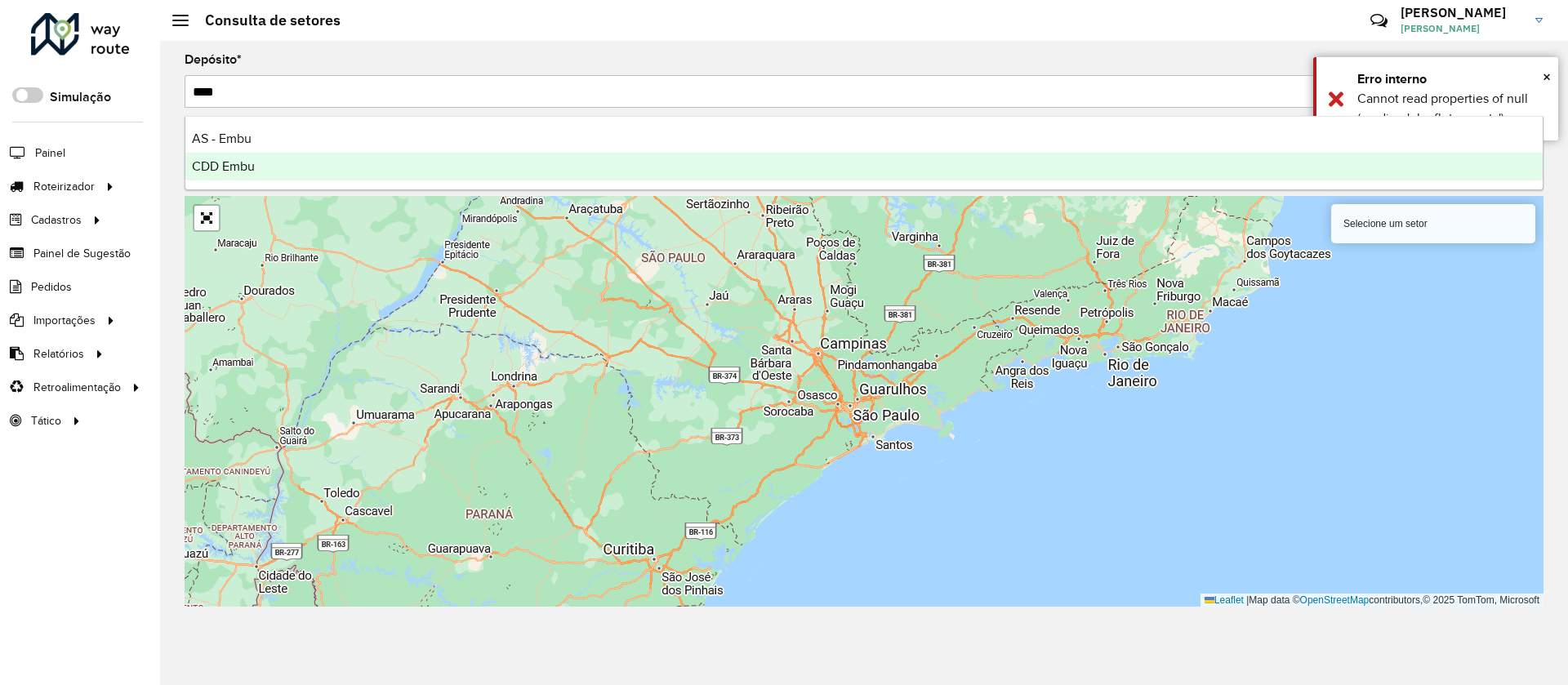
click at [234, 166] on span "CDD Embu" at bounding box center [223, 166] width 63 height 14
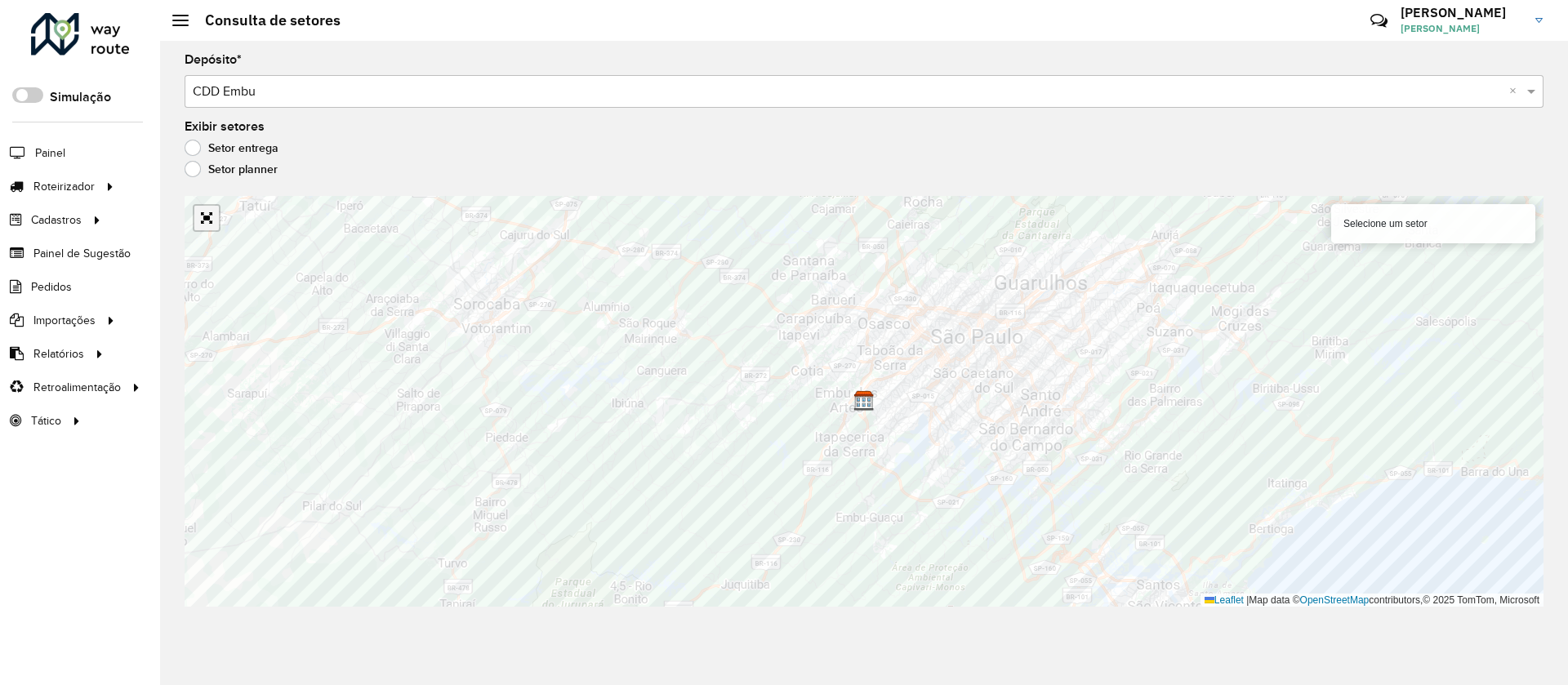
click at [205, 220] on link "Abrir mapa em tela cheia" at bounding box center [207, 218] width 24 height 24
